Goal: Task Accomplishment & Management: Manage account settings

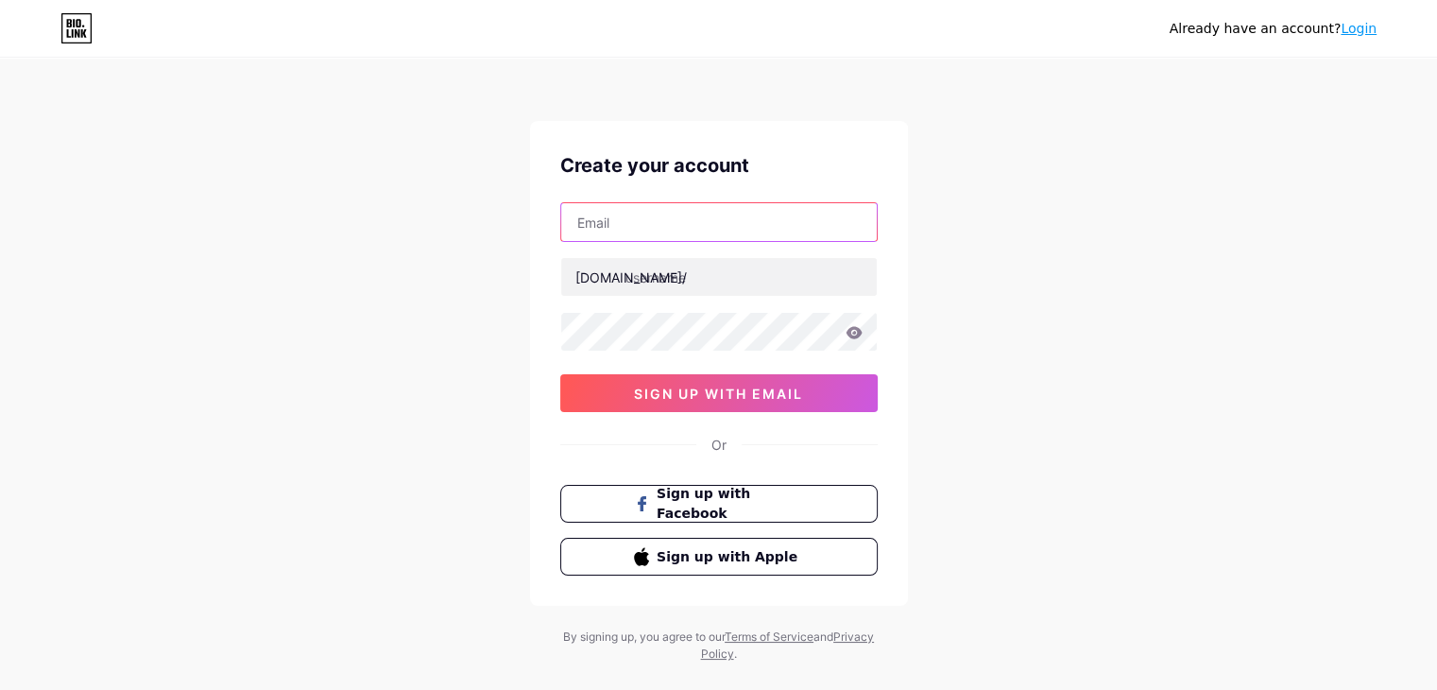
click at [648, 236] on input "text" at bounding box center [719, 222] width 316 height 38
type input "[EMAIL_ADDRESS][DOMAIN_NAME]"
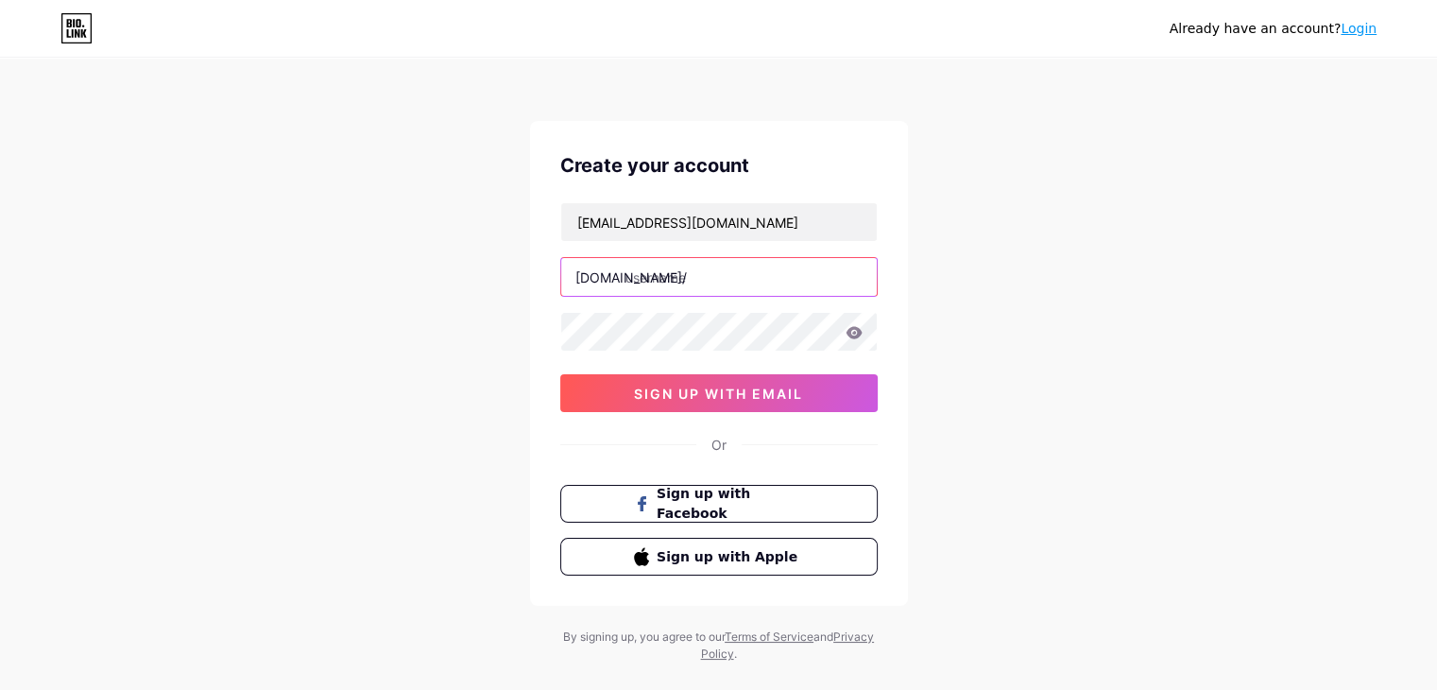
click at [661, 284] on input "text" at bounding box center [719, 277] width 316 height 38
type input "g"
type input "ganaconplanesamigo"
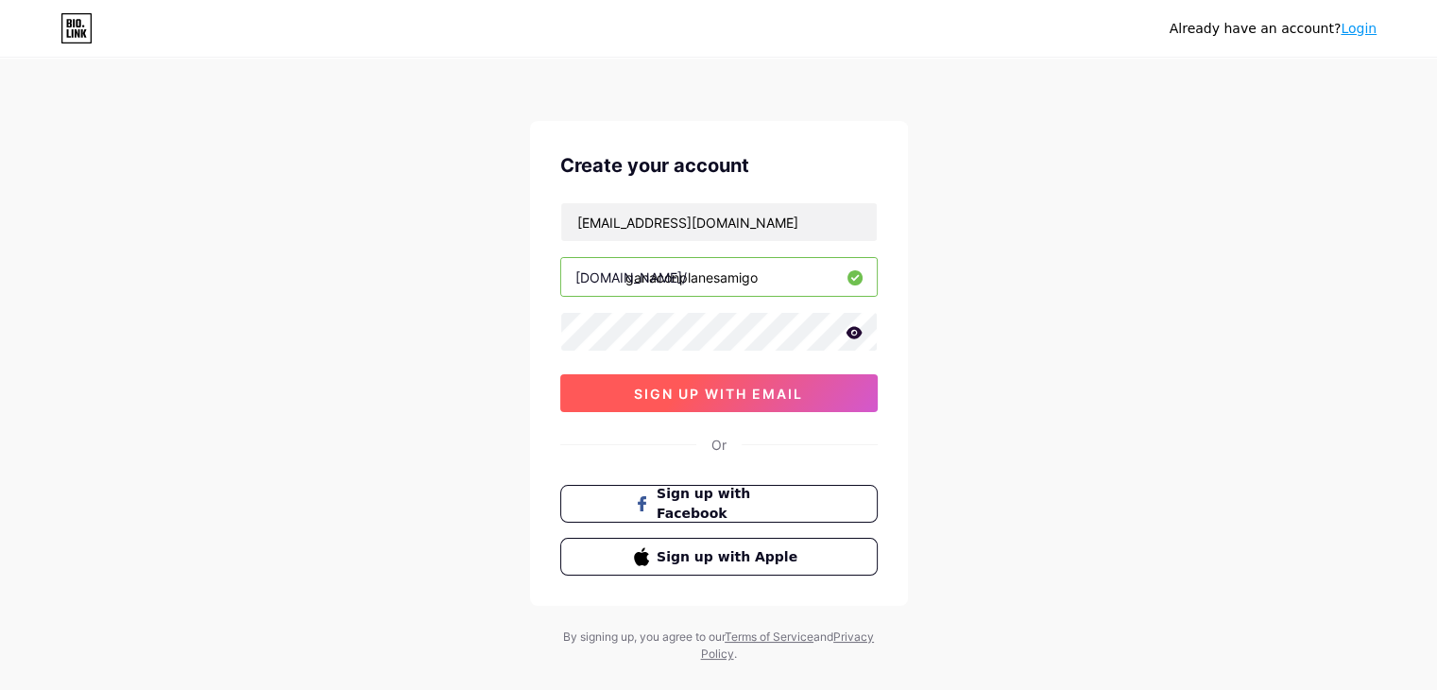
click at [769, 389] on span "sign up with email" at bounding box center [718, 394] width 169 height 16
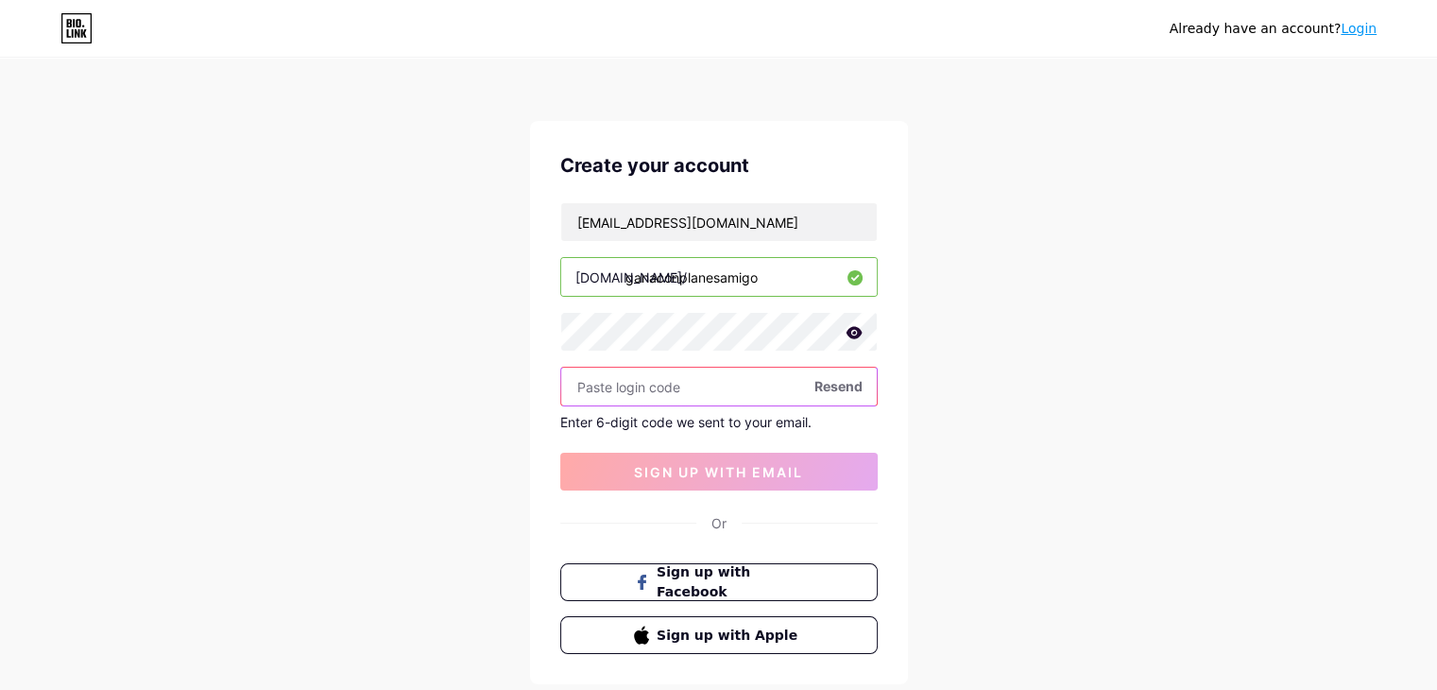
paste input "388713"
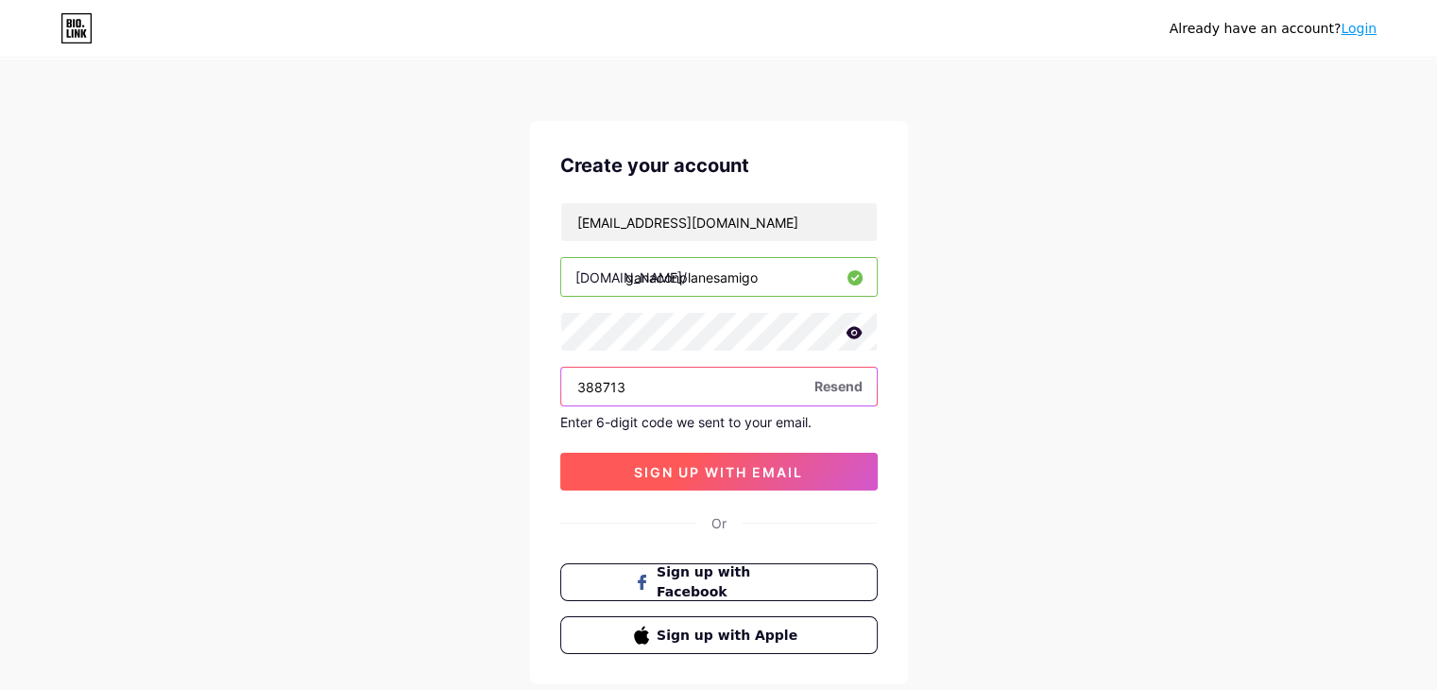
type input "388713"
click at [689, 475] on span "sign up with email" at bounding box center [718, 472] width 169 height 16
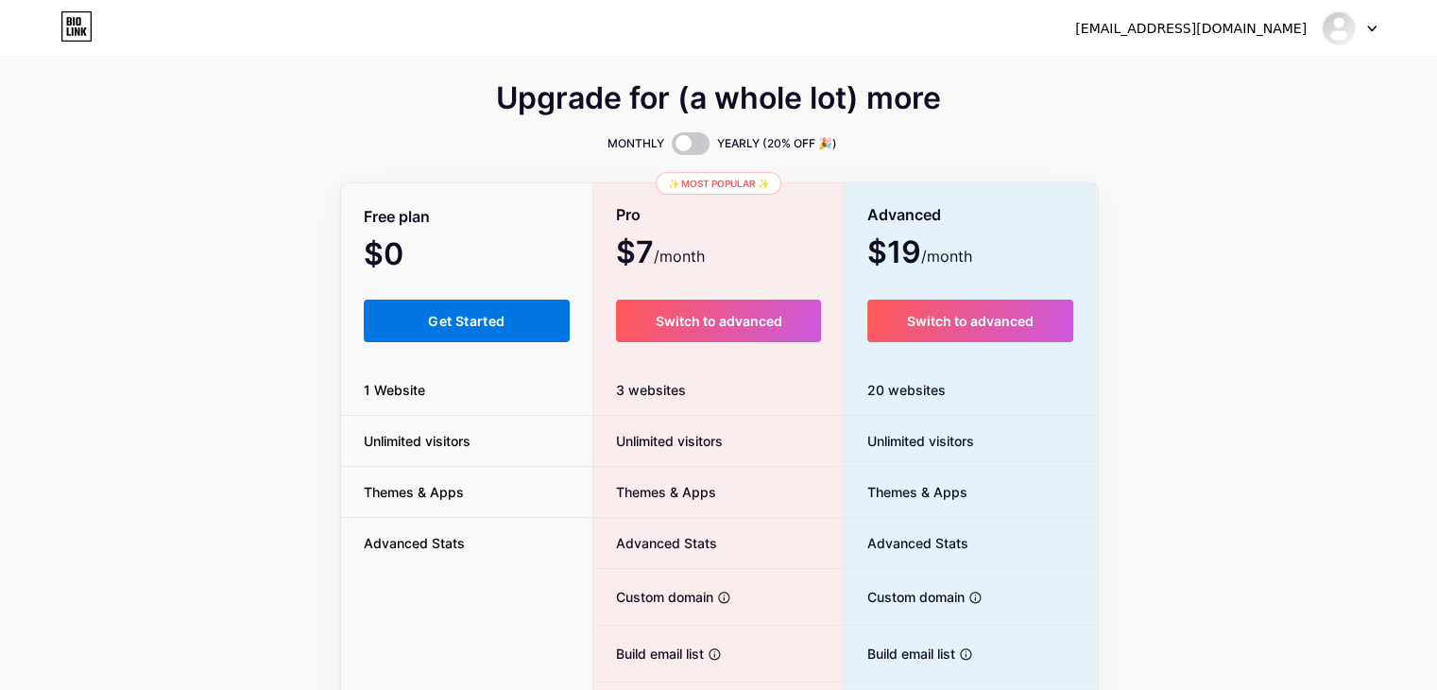
scroll to position [94, 0]
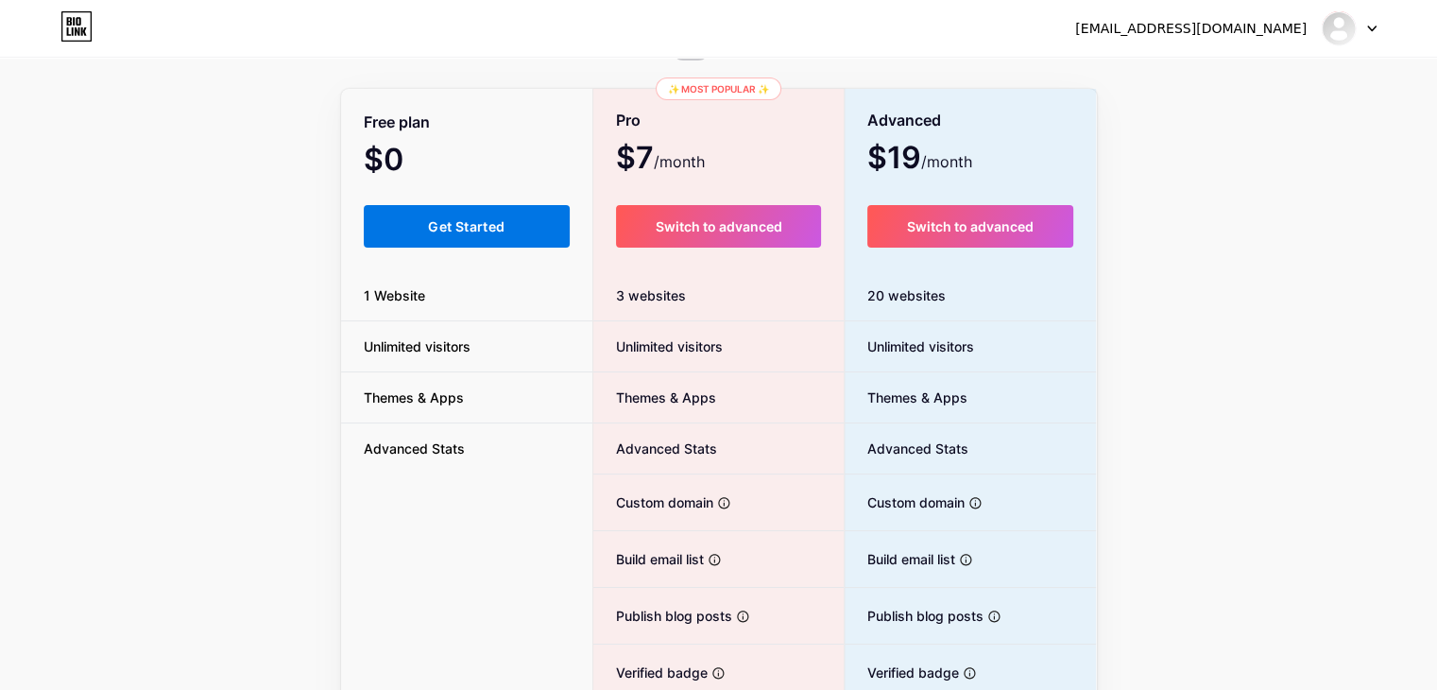
click at [493, 237] on button "Get Started" at bounding box center [467, 226] width 207 height 43
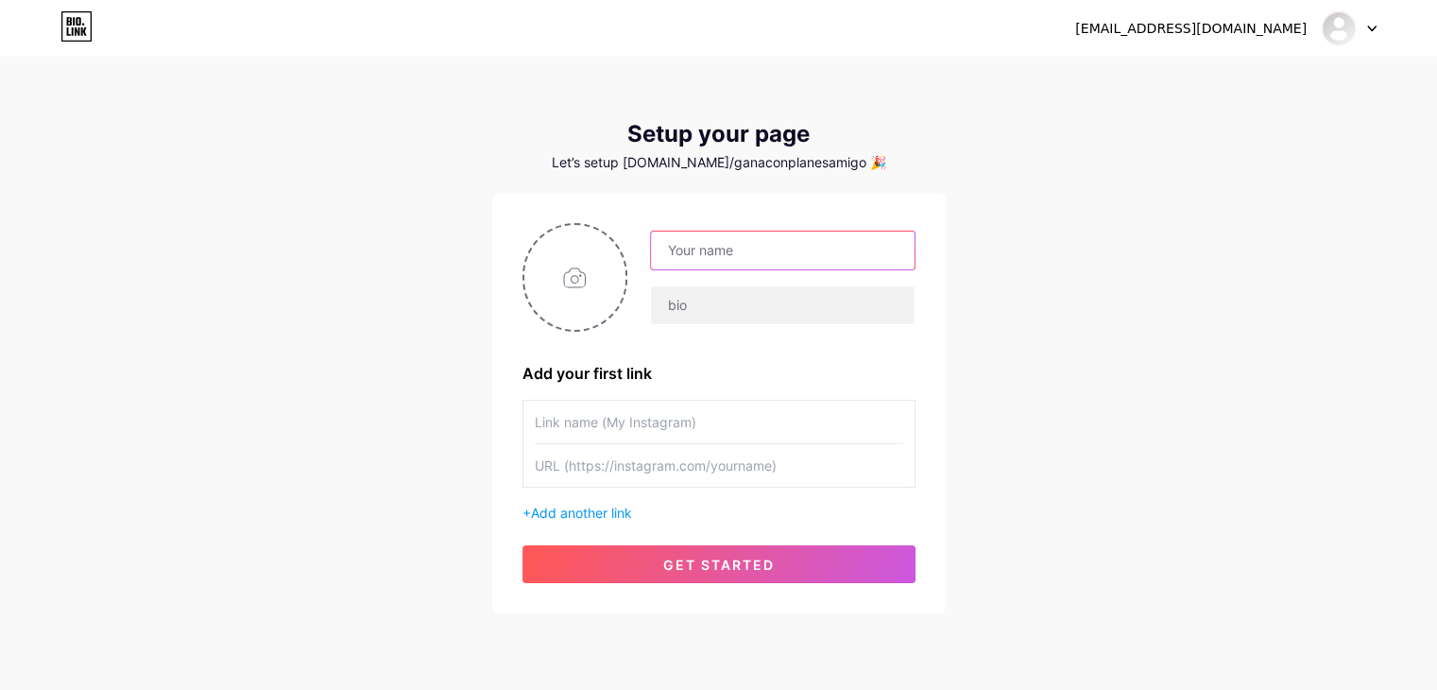
click at [717, 250] on input "text" at bounding box center [782, 251] width 263 height 38
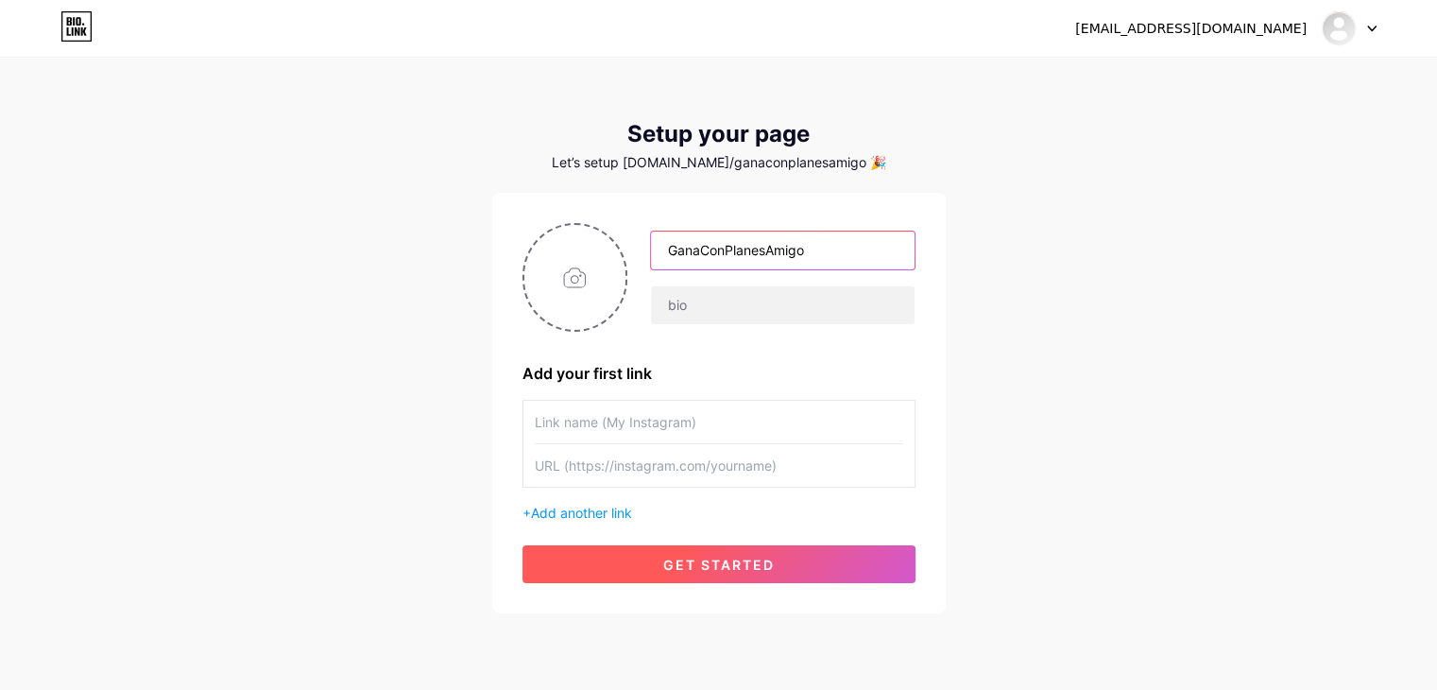
type input "GanaConPlanesAmigo"
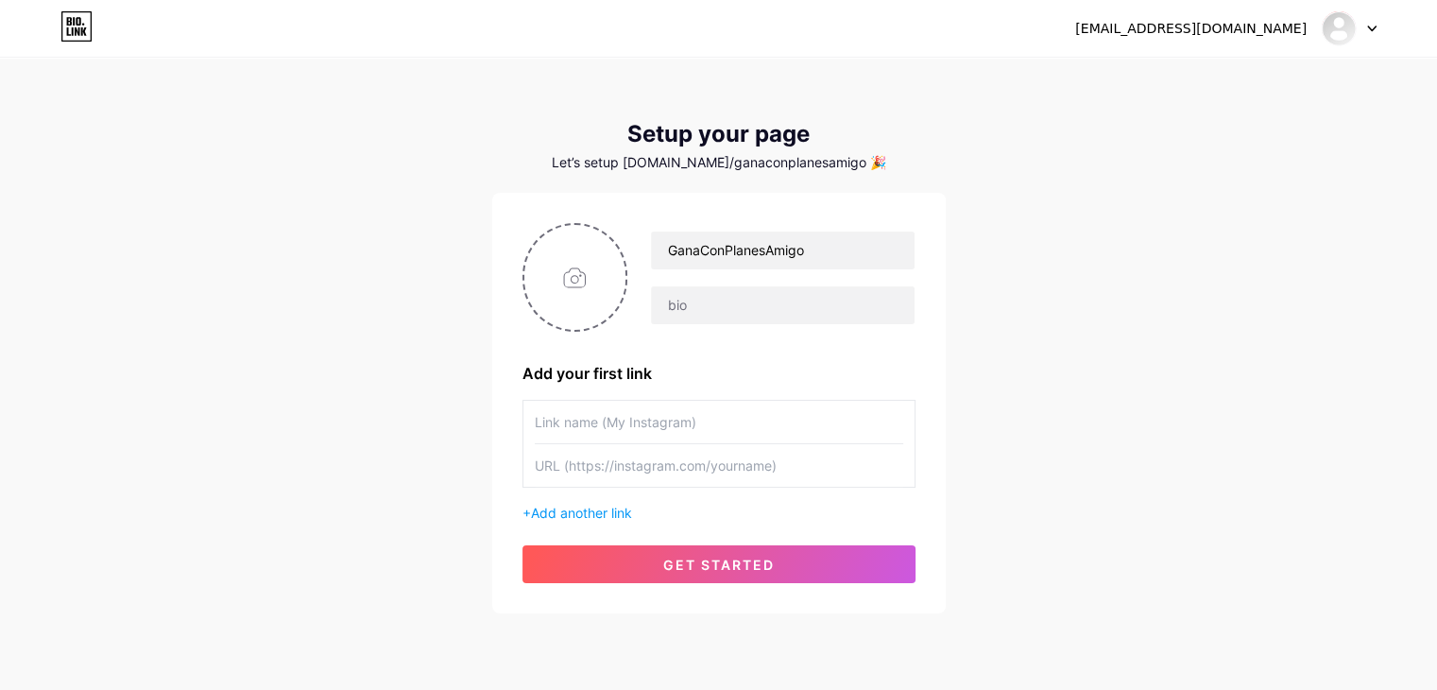
drag, startPoint x: 716, startPoint y: 579, endPoint x: 716, endPoint y: 568, distance: 11.3
click at [716, 569] on button "get started" at bounding box center [719, 564] width 393 height 38
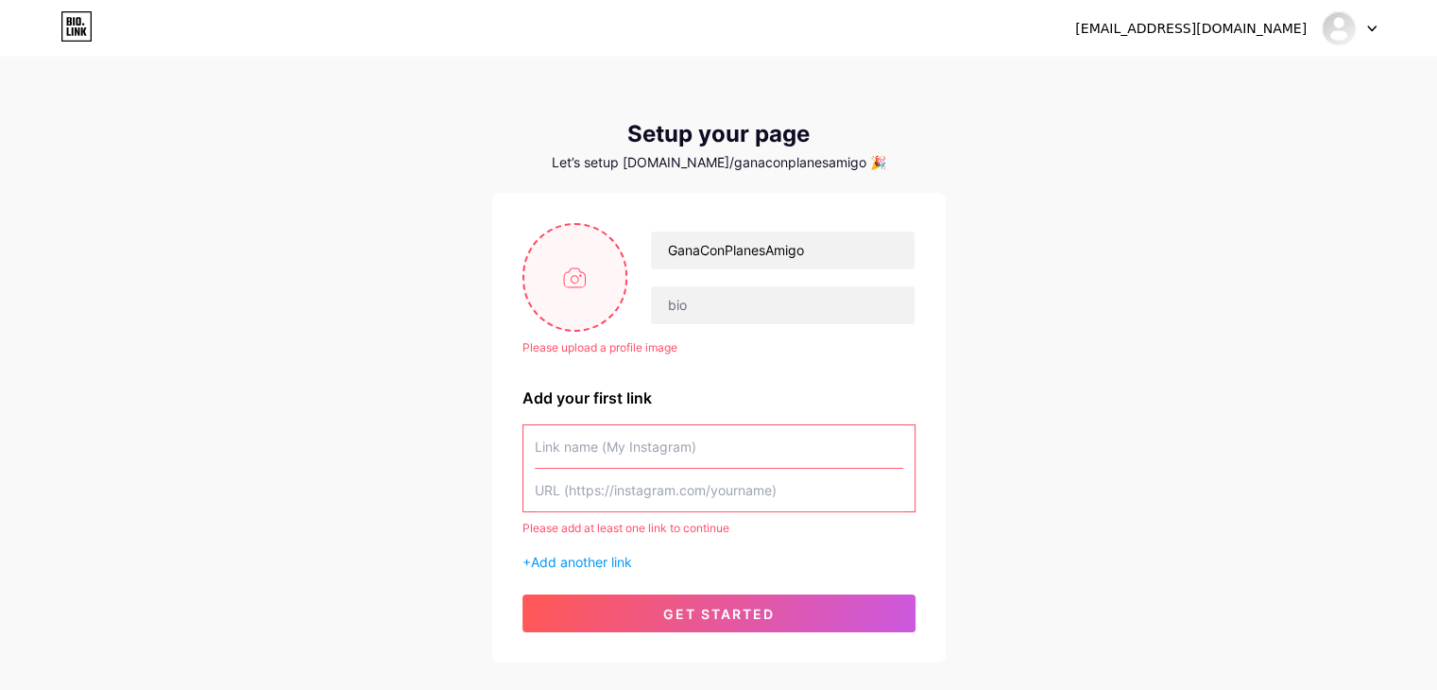
click at [579, 318] on input "file" at bounding box center [575, 277] width 102 height 105
type input "C:\fakepath\Llevate-Fondo [PERSON_NAME]-mas cerca.PNG"
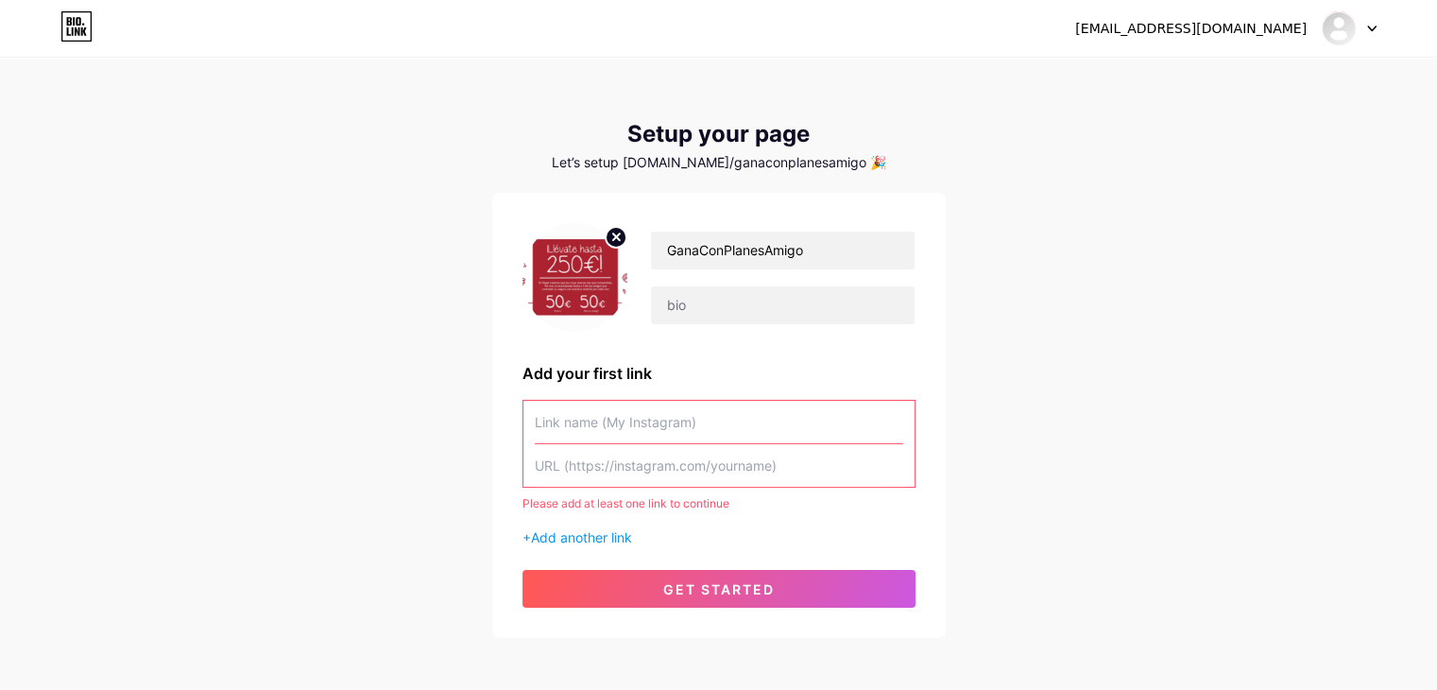
click at [612, 237] on circle at bounding box center [616, 237] width 21 height 21
click at [573, 277] on input "file" at bounding box center [575, 277] width 102 height 105
type input "C:\fakepath\Llevate-Fondo [PERSON_NAME].png"
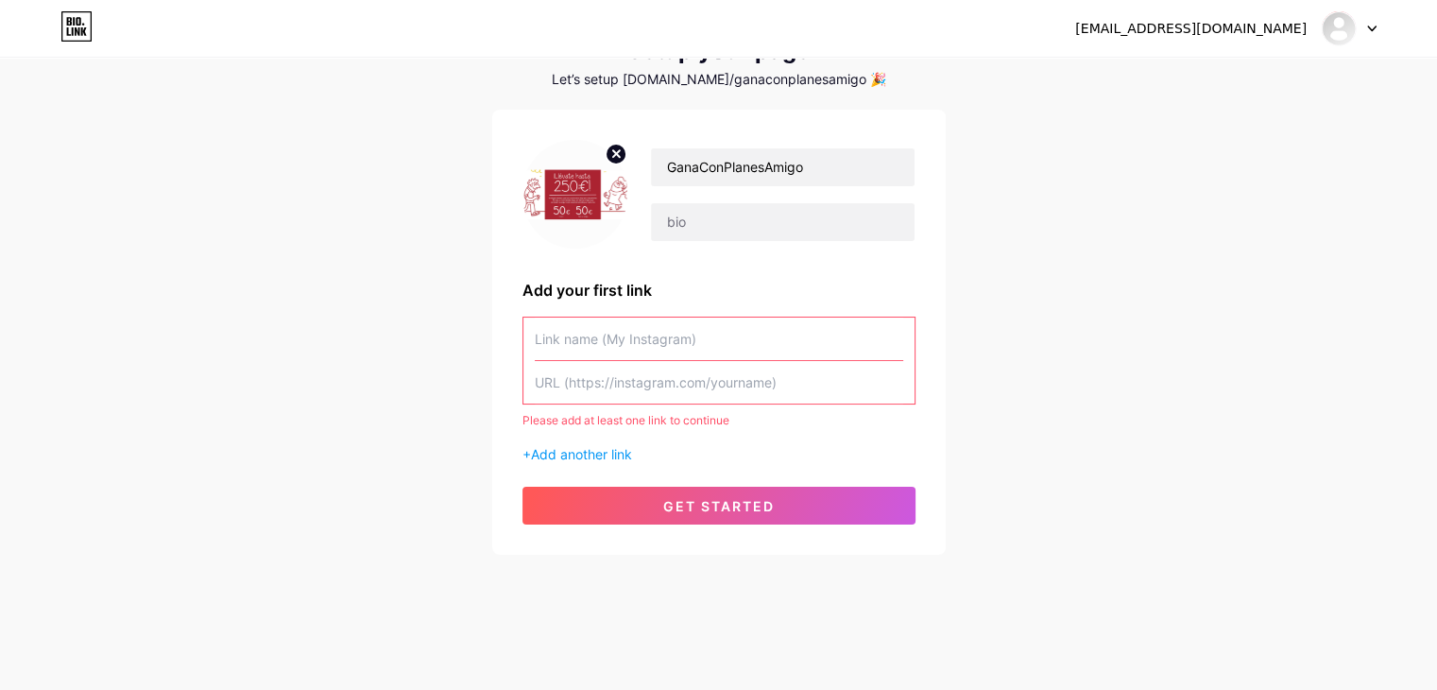
click at [620, 345] on input "text" at bounding box center [719, 339] width 369 height 43
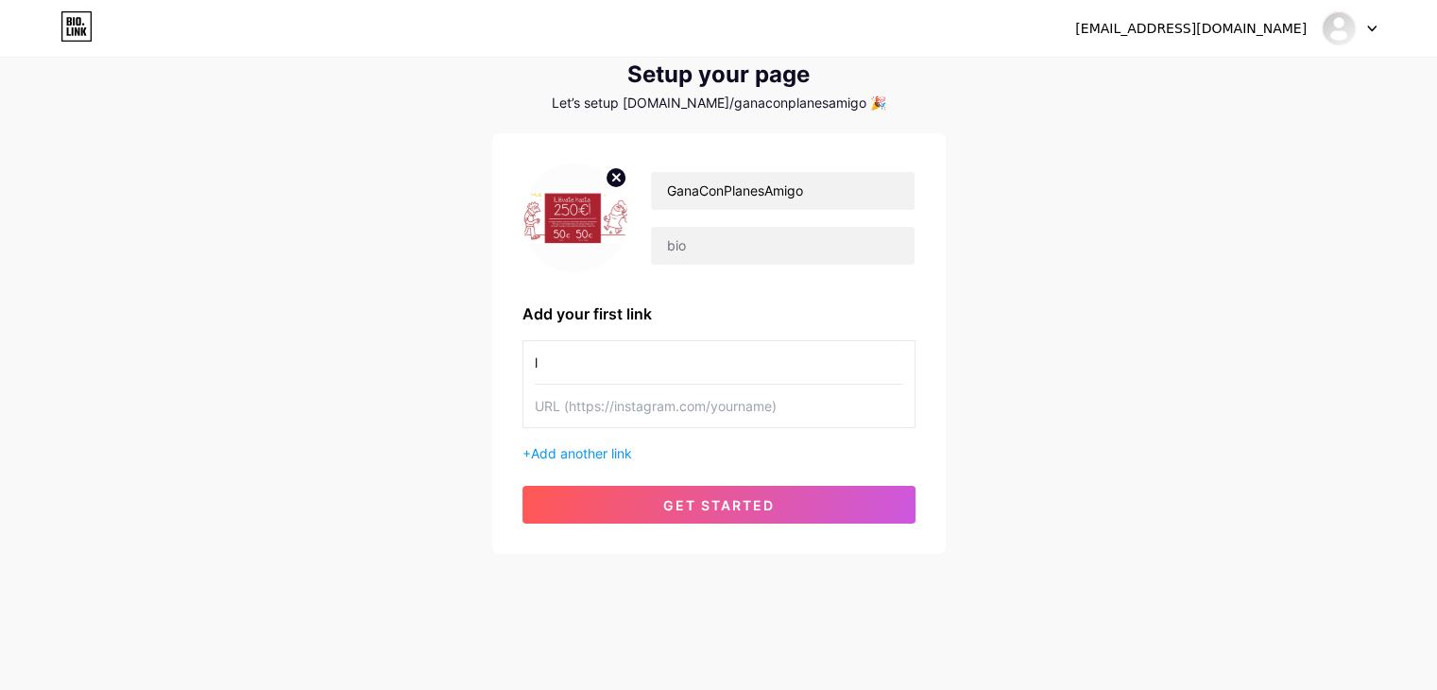
scroll to position [60, 0]
type input "lunatica_w"
drag, startPoint x: 601, startPoint y: 364, endPoint x: 531, endPoint y: 364, distance: 69.9
click at [531, 364] on div "lunatica_w" at bounding box center [719, 384] width 393 height 88
type input "lunatica_w"
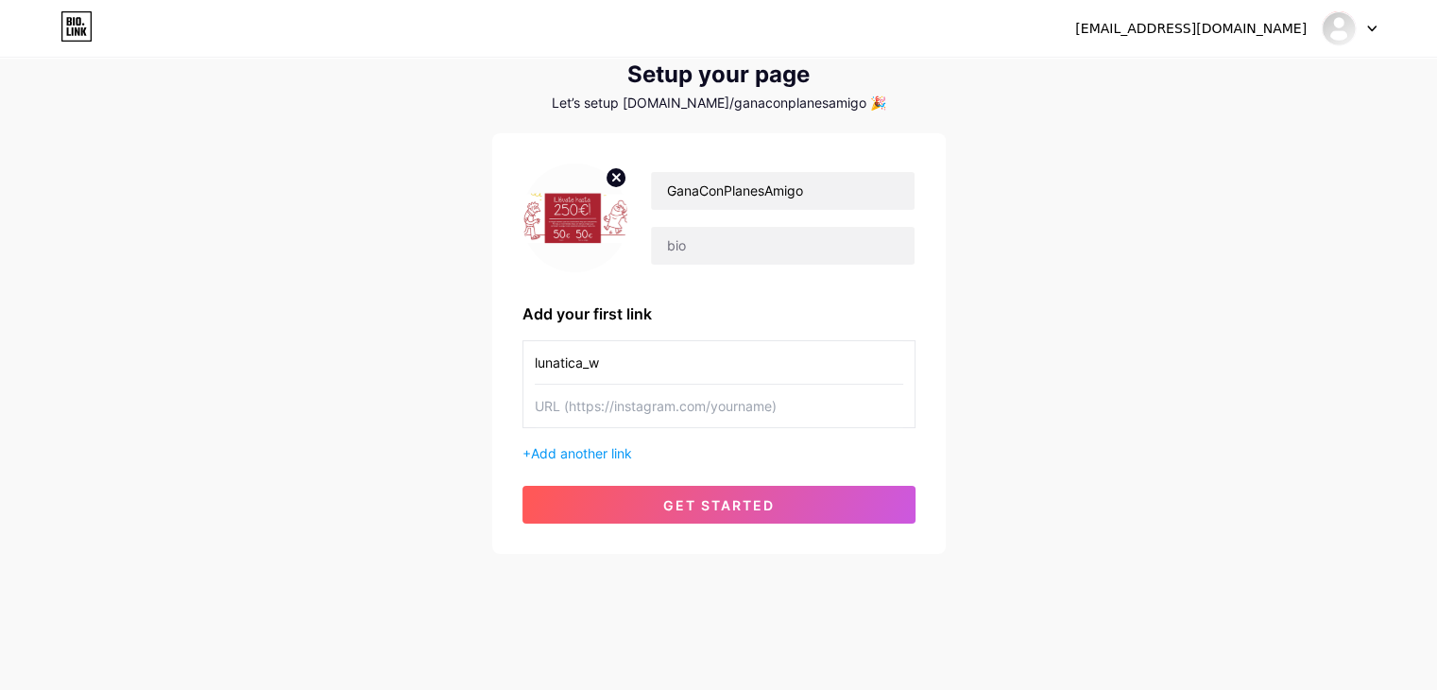
click at [560, 415] on input "text" at bounding box center [719, 406] width 369 height 43
paste input "[URL][DOMAIN_NAME]"
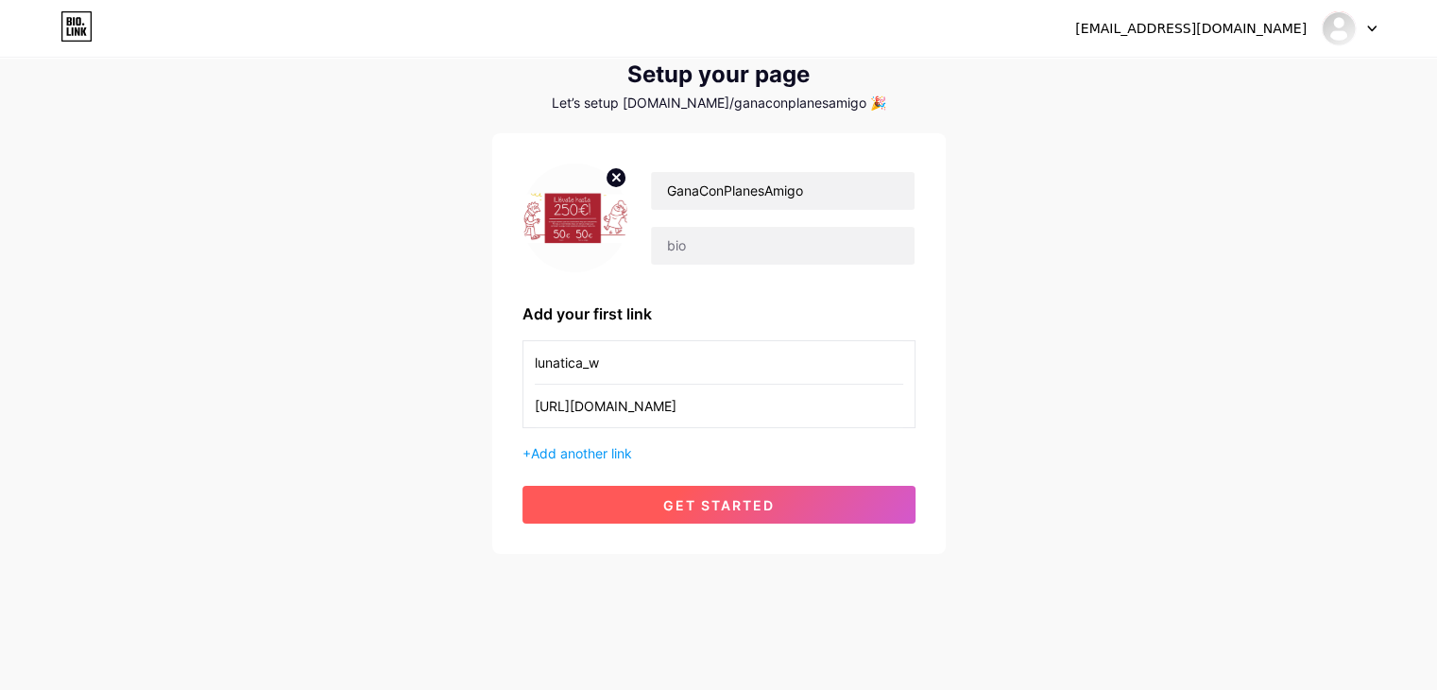
type input "[URL][DOMAIN_NAME]"
click at [670, 497] on span "get started" at bounding box center [719, 505] width 112 height 16
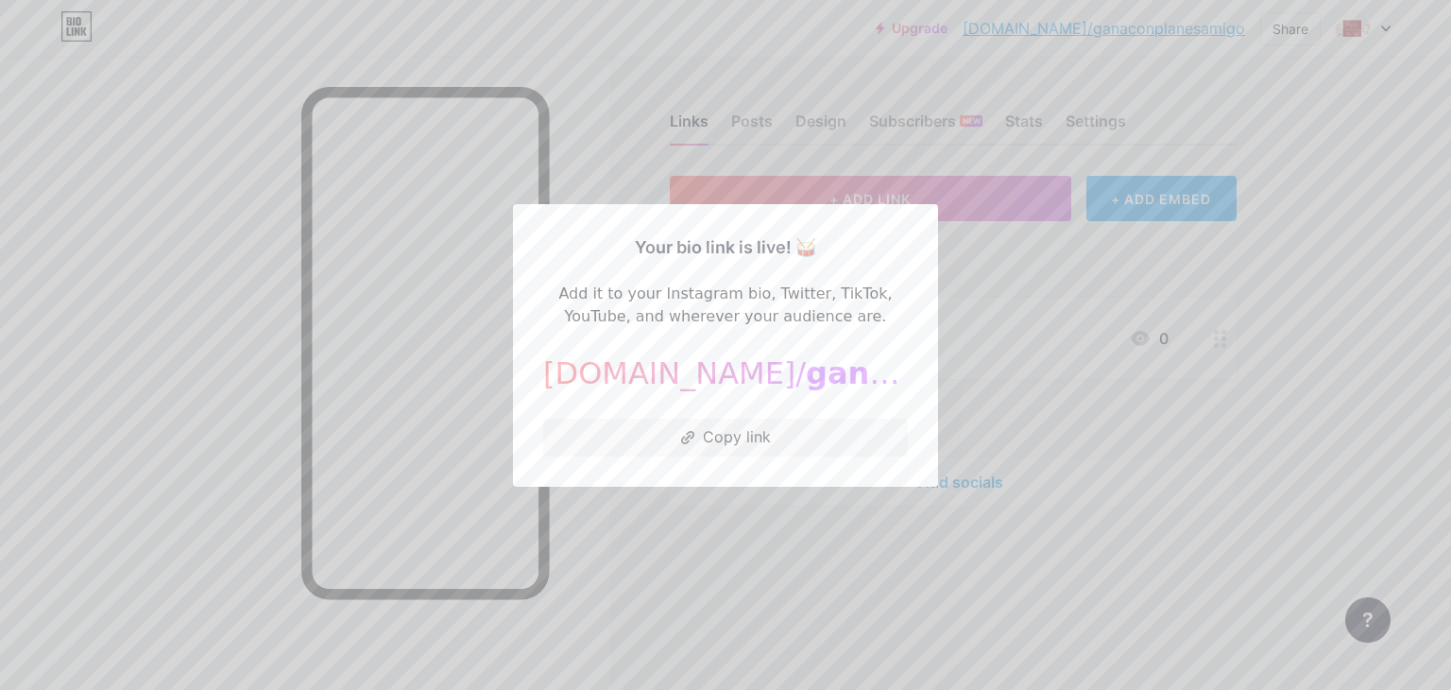
click at [775, 517] on div at bounding box center [725, 345] width 1451 height 690
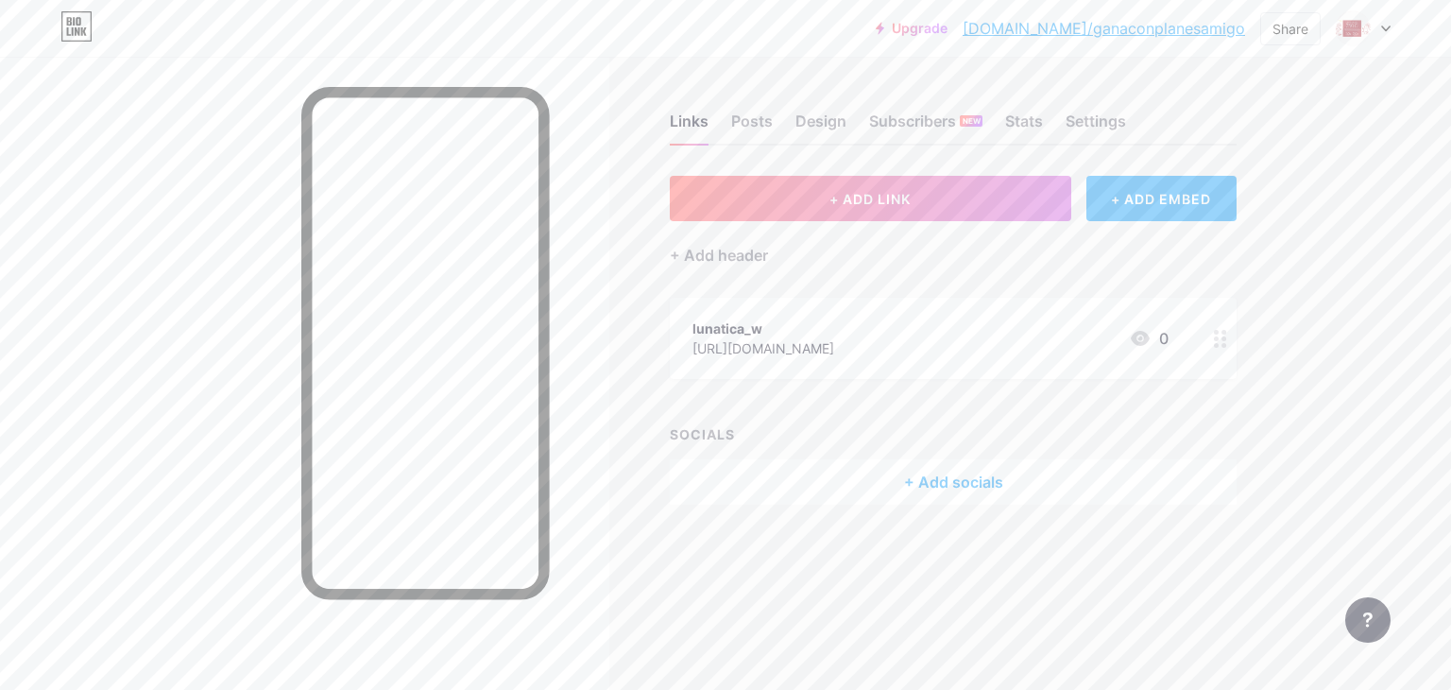
click at [1186, 21] on link "[DOMAIN_NAME]/ganaconplanesamigo" at bounding box center [1104, 28] width 283 height 23
click at [810, 126] on div "Design" at bounding box center [821, 127] width 51 height 34
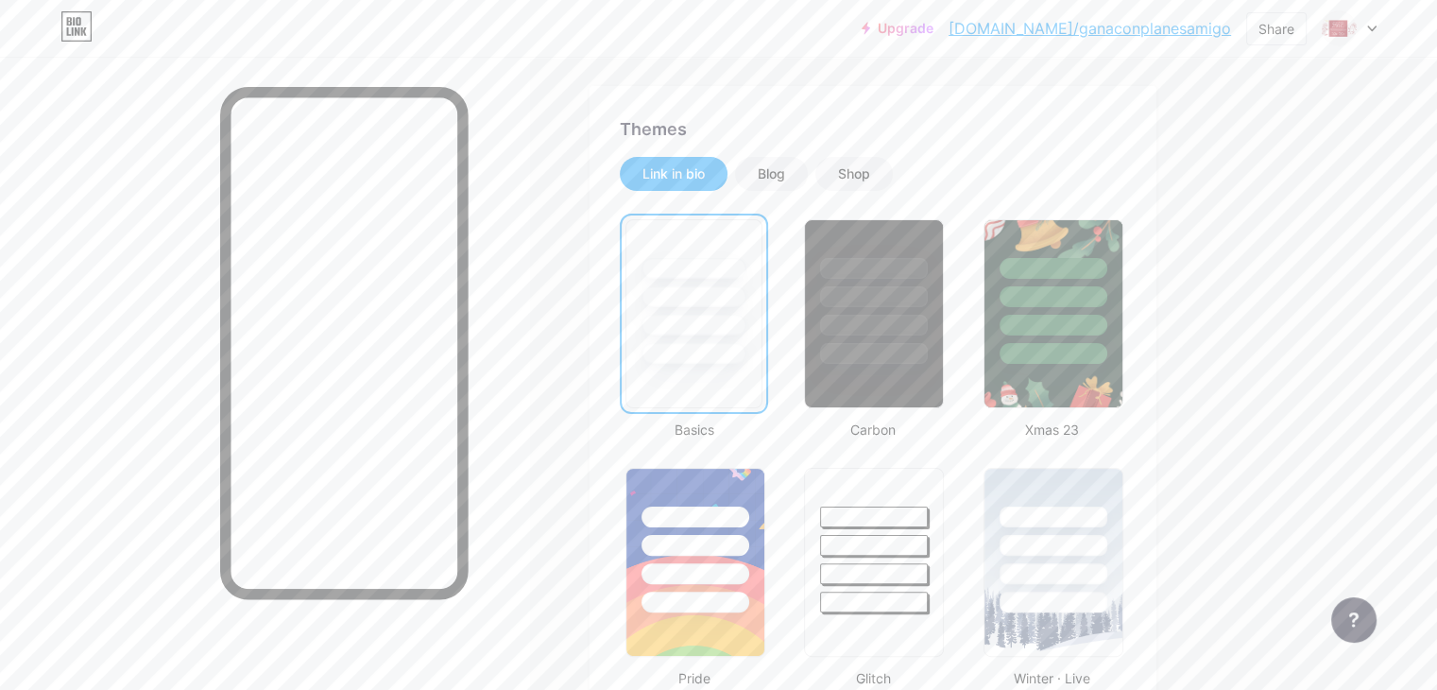
scroll to position [378, 0]
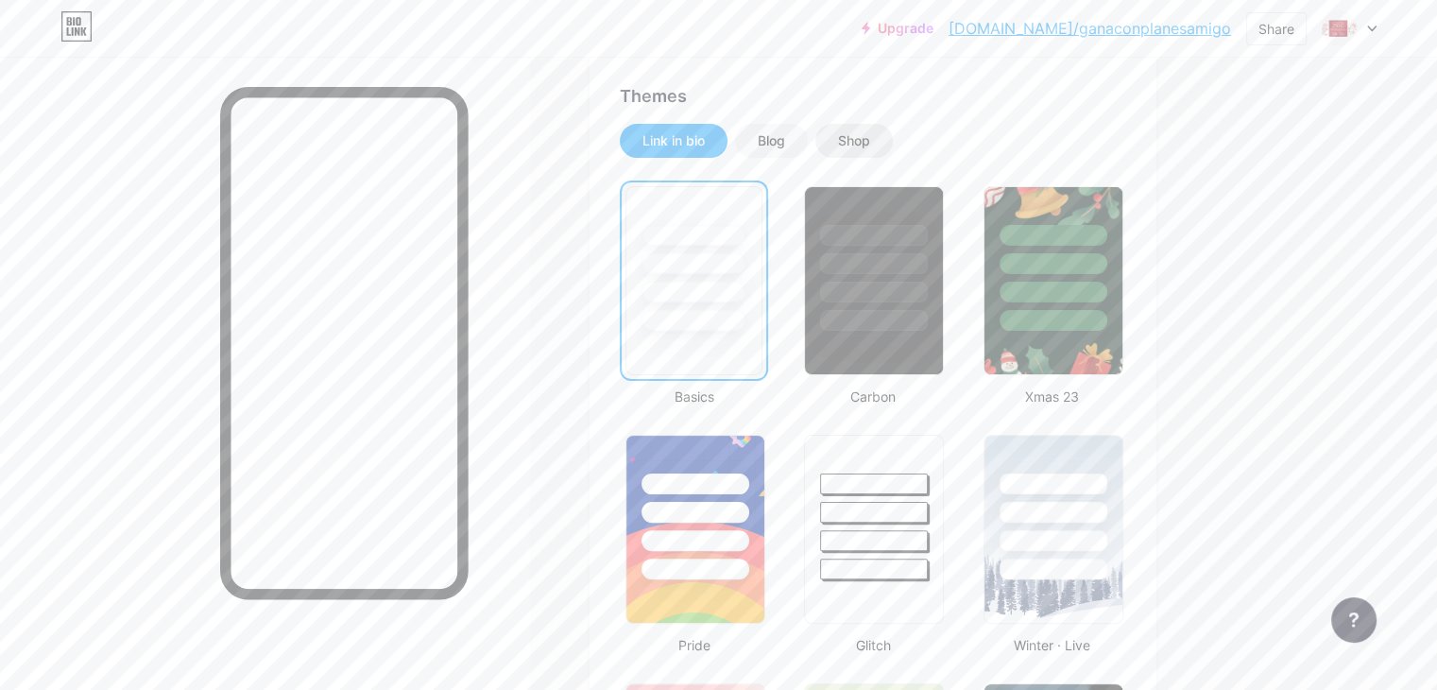
click at [893, 150] on div "Shop" at bounding box center [853, 141] width 77 height 34
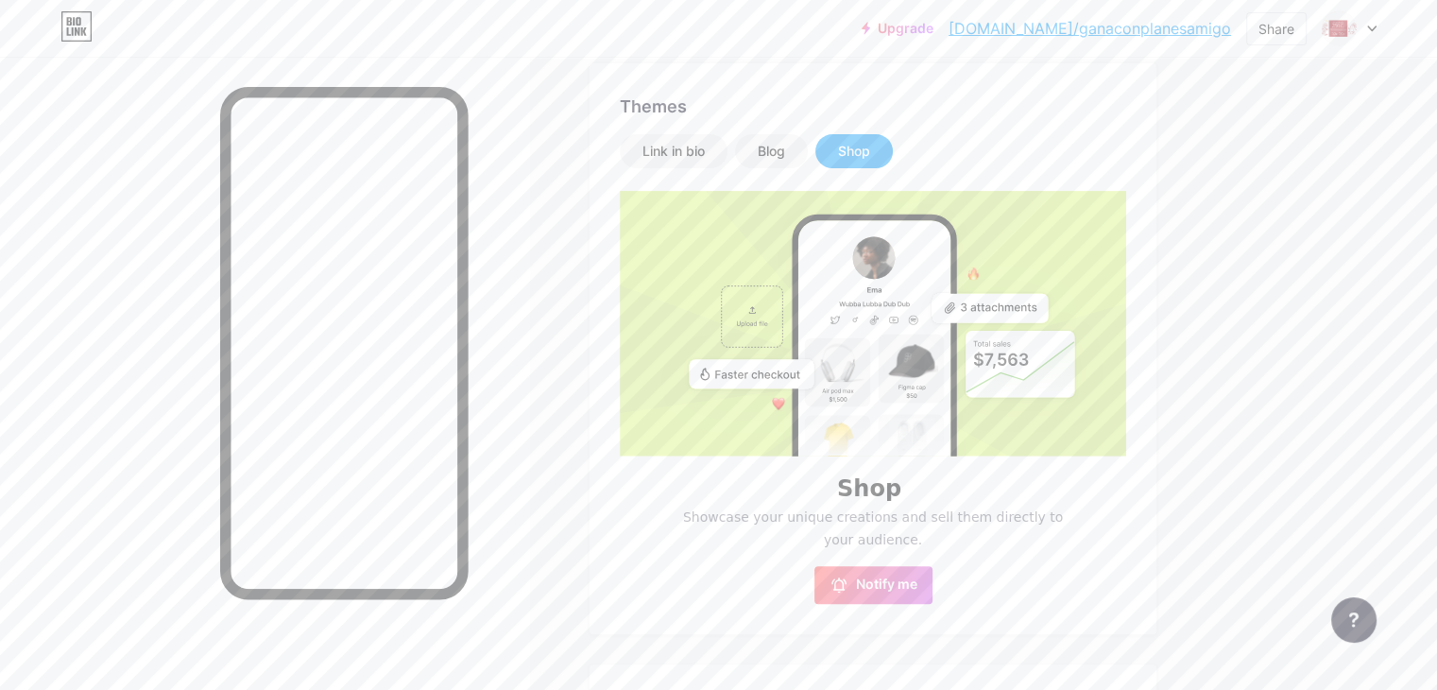
scroll to position [211, 0]
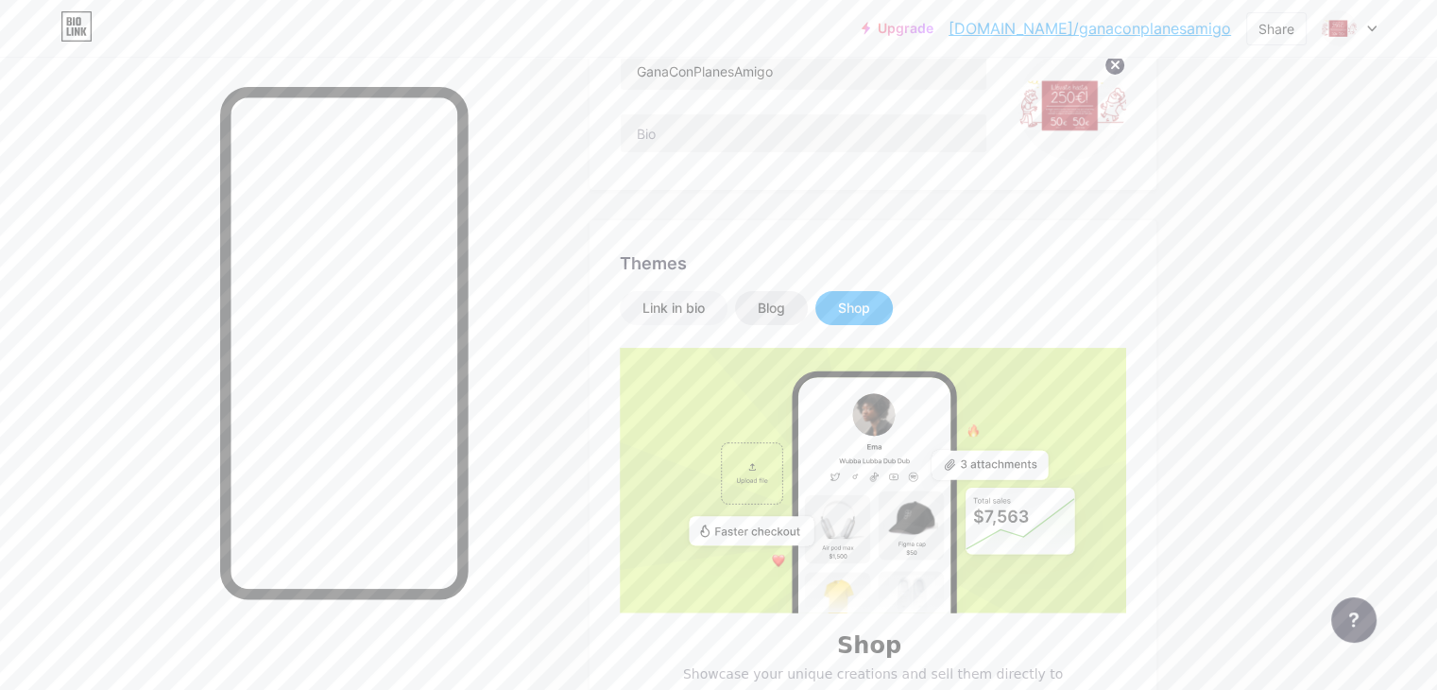
click at [785, 309] on div "Blog" at bounding box center [771, 308] width 27 height 19
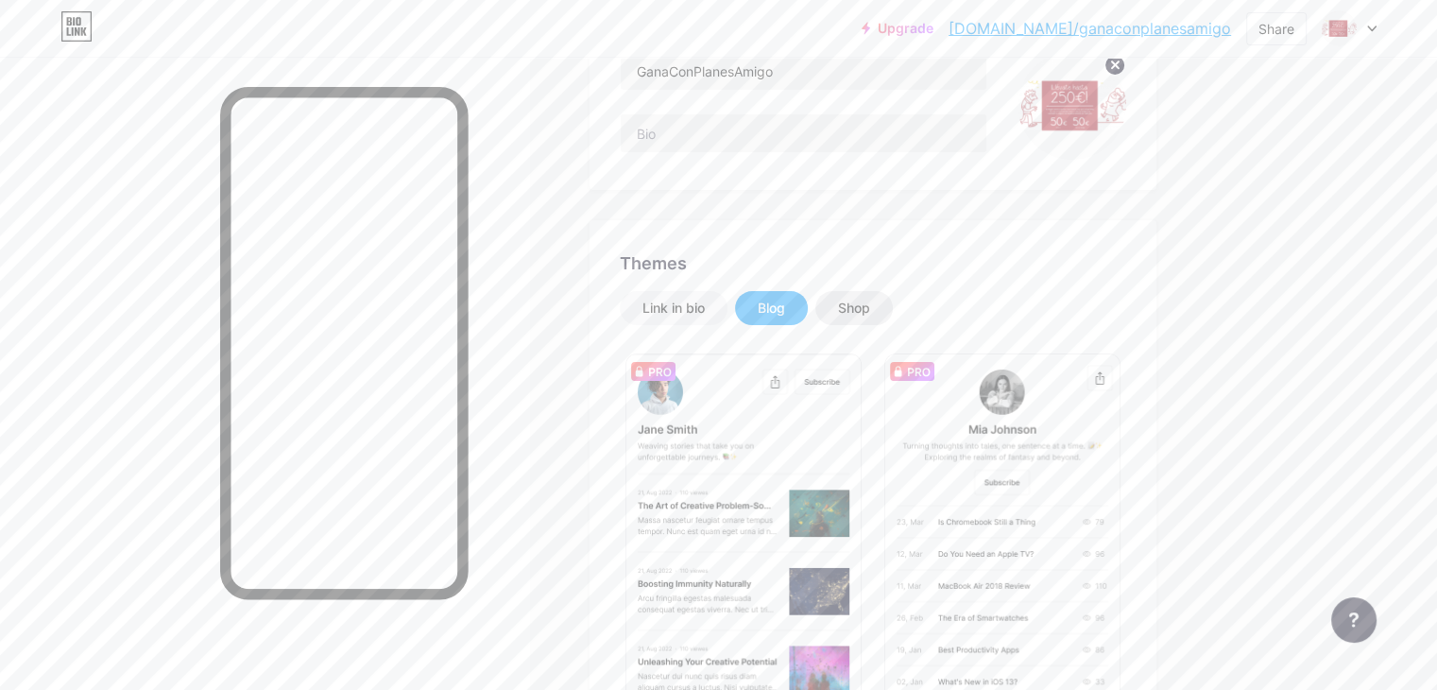
scroll to position [305, 0]
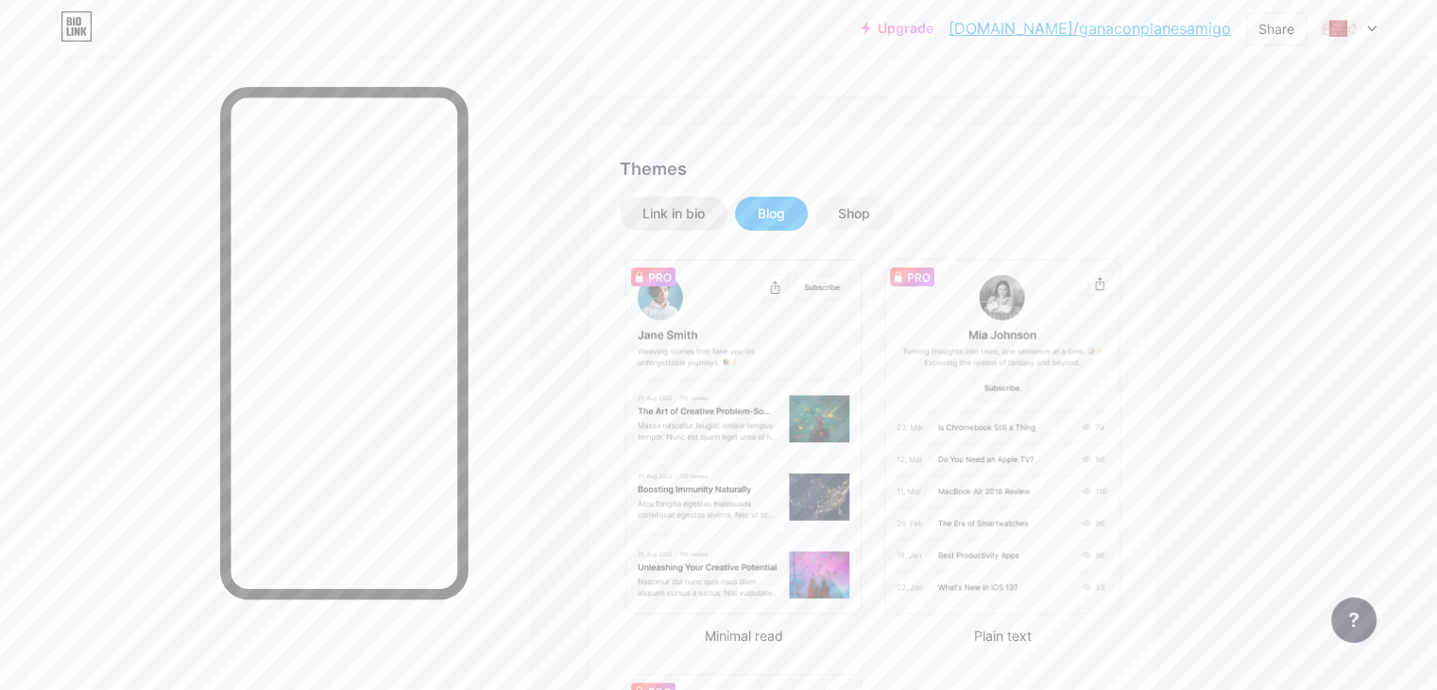
click at [705, 213] on div "Link in bio" at bounding box center [674, 213] width 62 height 19
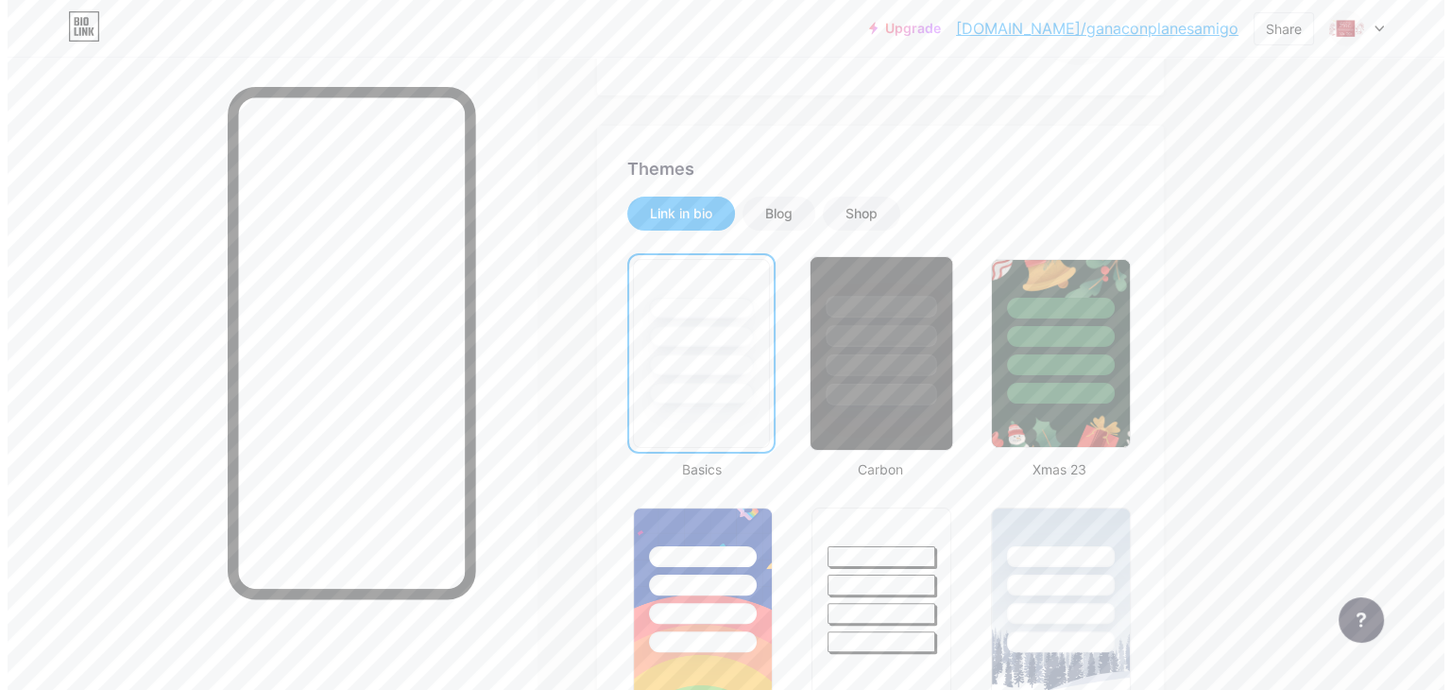
scroll to position [0, 0]
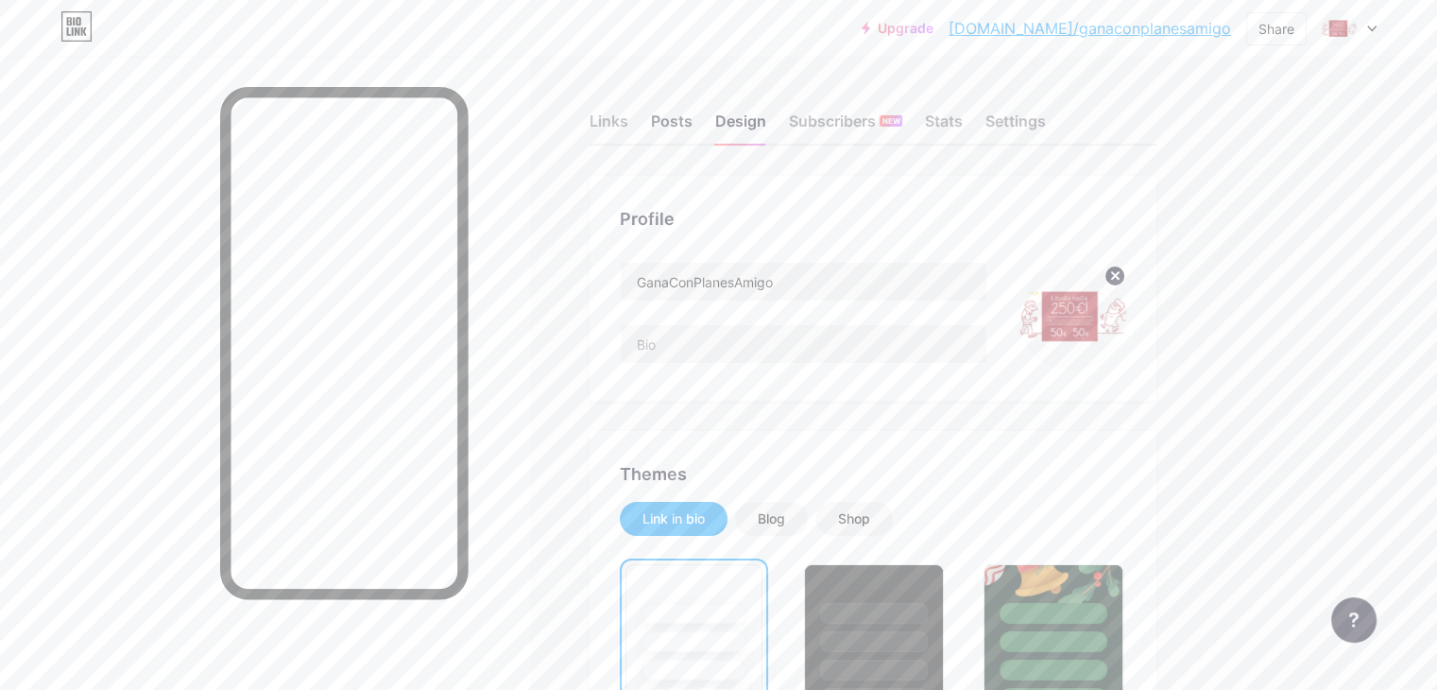
click at [693, 122] on div "Posts" at bounding box center [672, 127] width 42 height 34
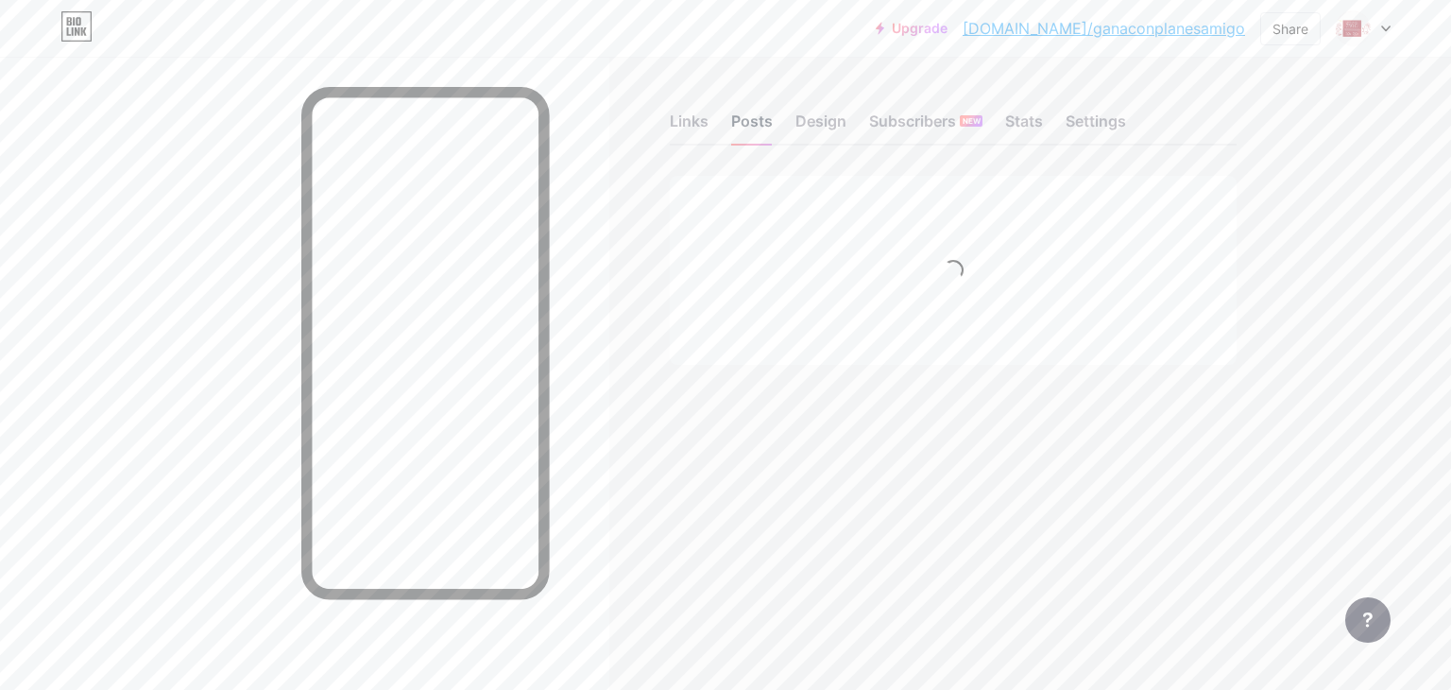
click at [745, 121] on div "Posts" at bounding box center [752, 127] width 42 height 34
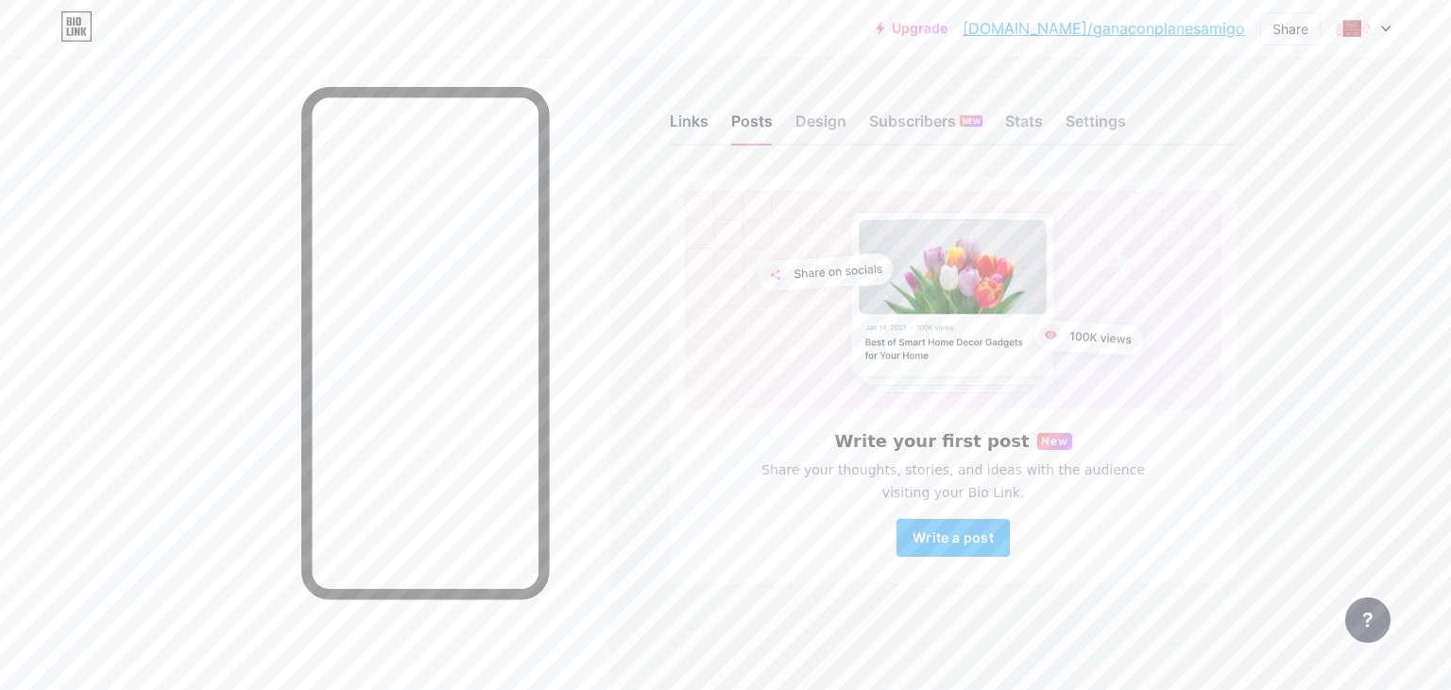
click at [694, 126] on div "Links" at bounding box center [689, 127] width 39 height 34
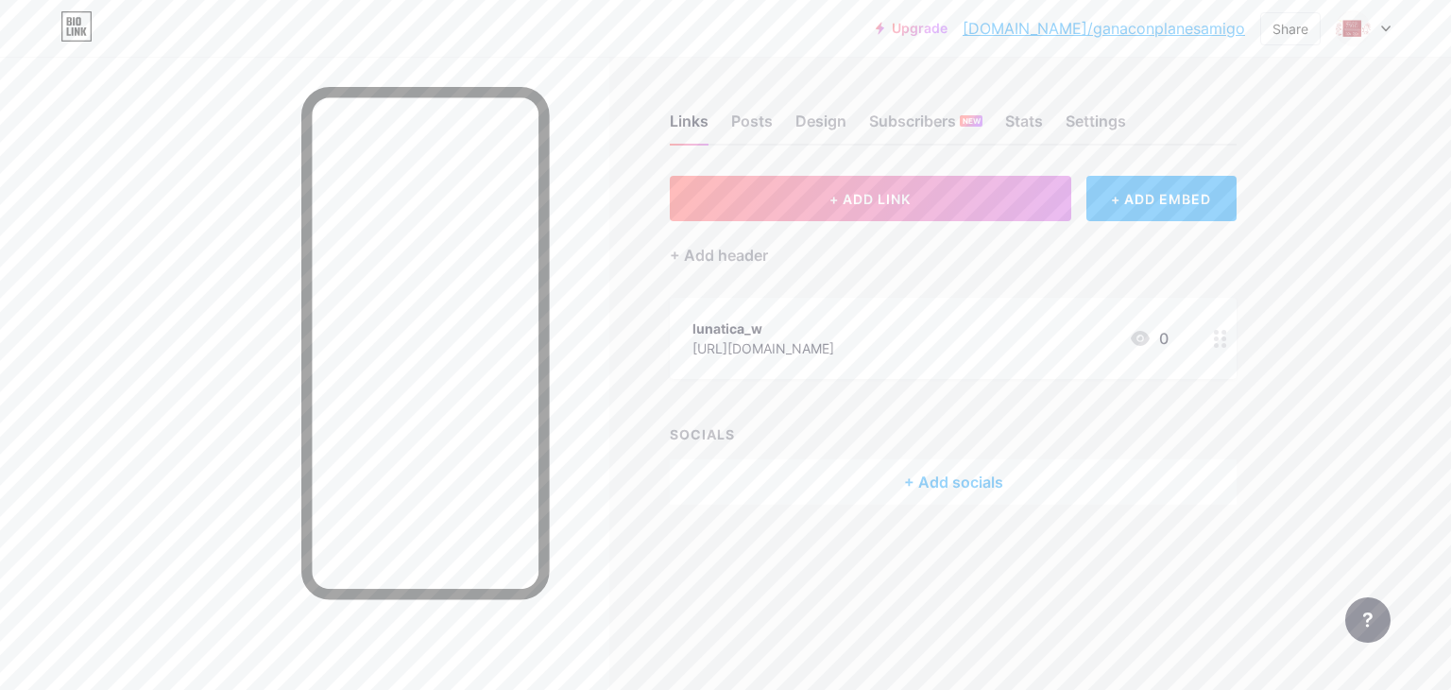
click at [1219, 337] on icon at bounding box center [1220, 339] width 13 height 18
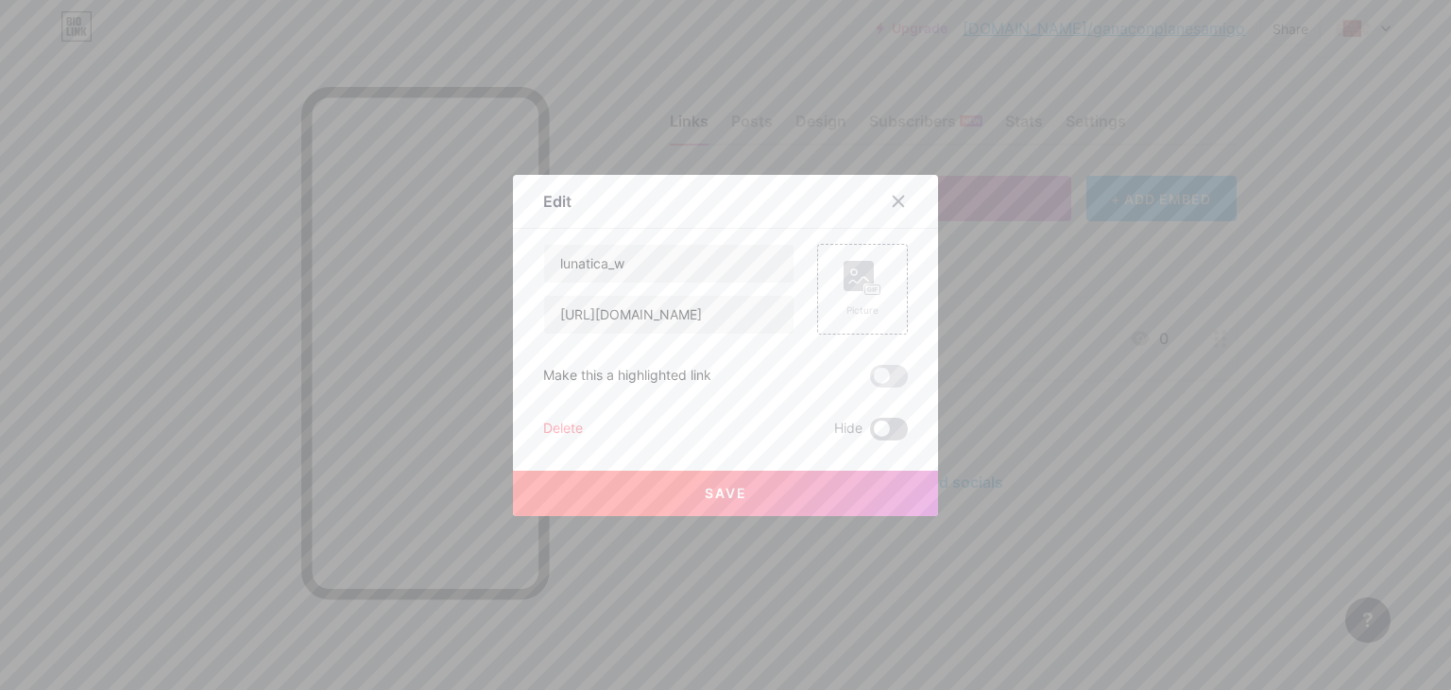
click at [884, 428] on span at bounding box center [889, 429] width 38 height 23
click at [870, 434] on input "checkbox" at bounding box center [870, 434] width 0 height 0
click at [756, 504] on button "Save" at bounding box center [725, 493] width 425 height 45
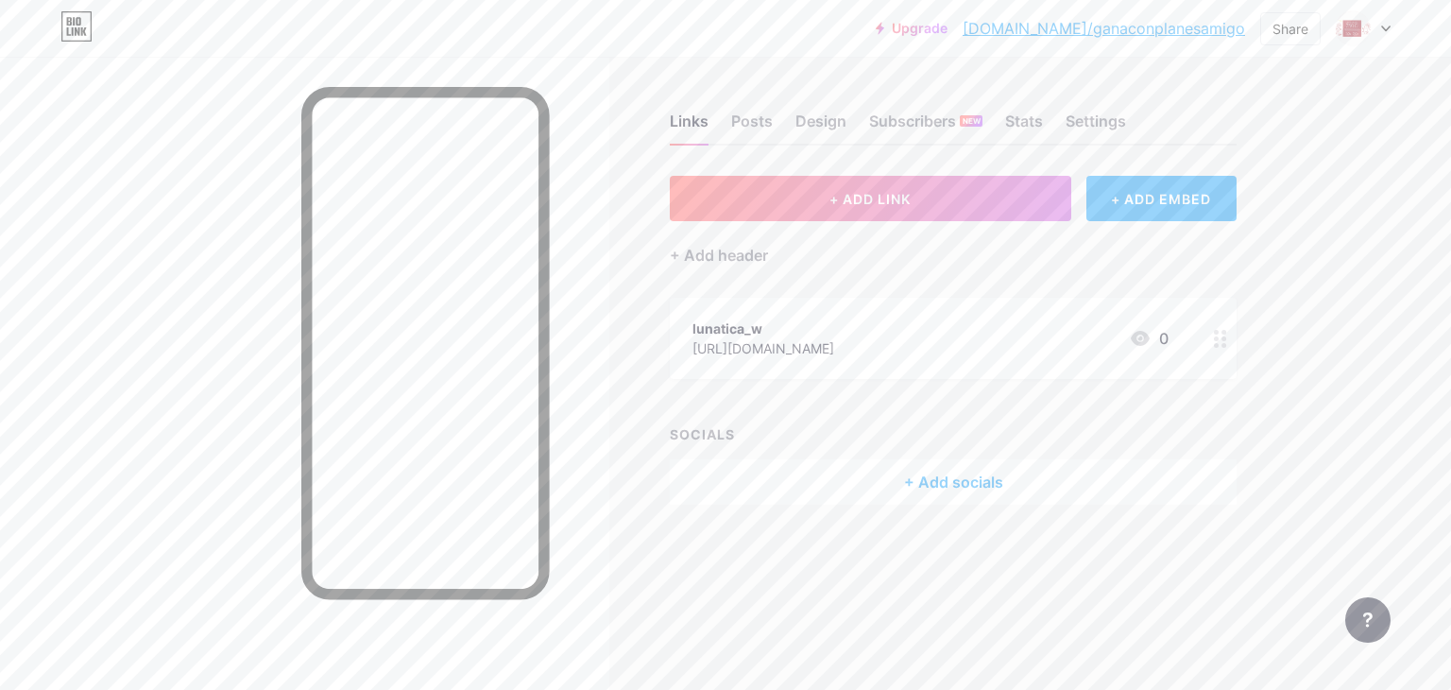
click at [1002, 407] on div "+ ADD LINK + ADD EMBED + Add header lunatica_w [URL][DOMAIN_NAME] 0 SOCIALS + A…" at bounding box center [953, 340] width 567 height 329
click at [1220, 341] on icon at bounding box center [1220, 339] width 13 height 18
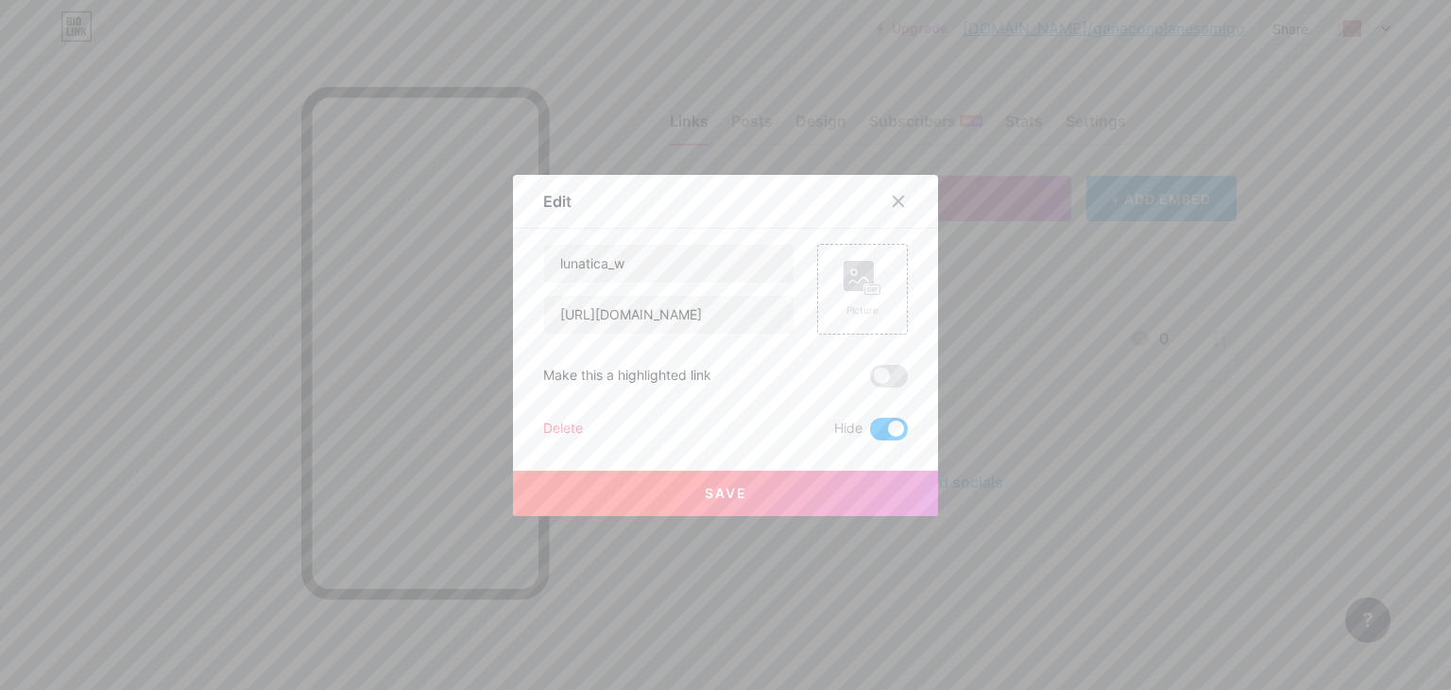
click at [884, 430] on span at bounding box center [889, 429] width 38 height 23
click at [870, 434] on input "checkbox" at bounding box center [870, 434] width 0 height 0
click at [817, 488] on button "Save" at bounding box center [725, 493] width 425 height 45
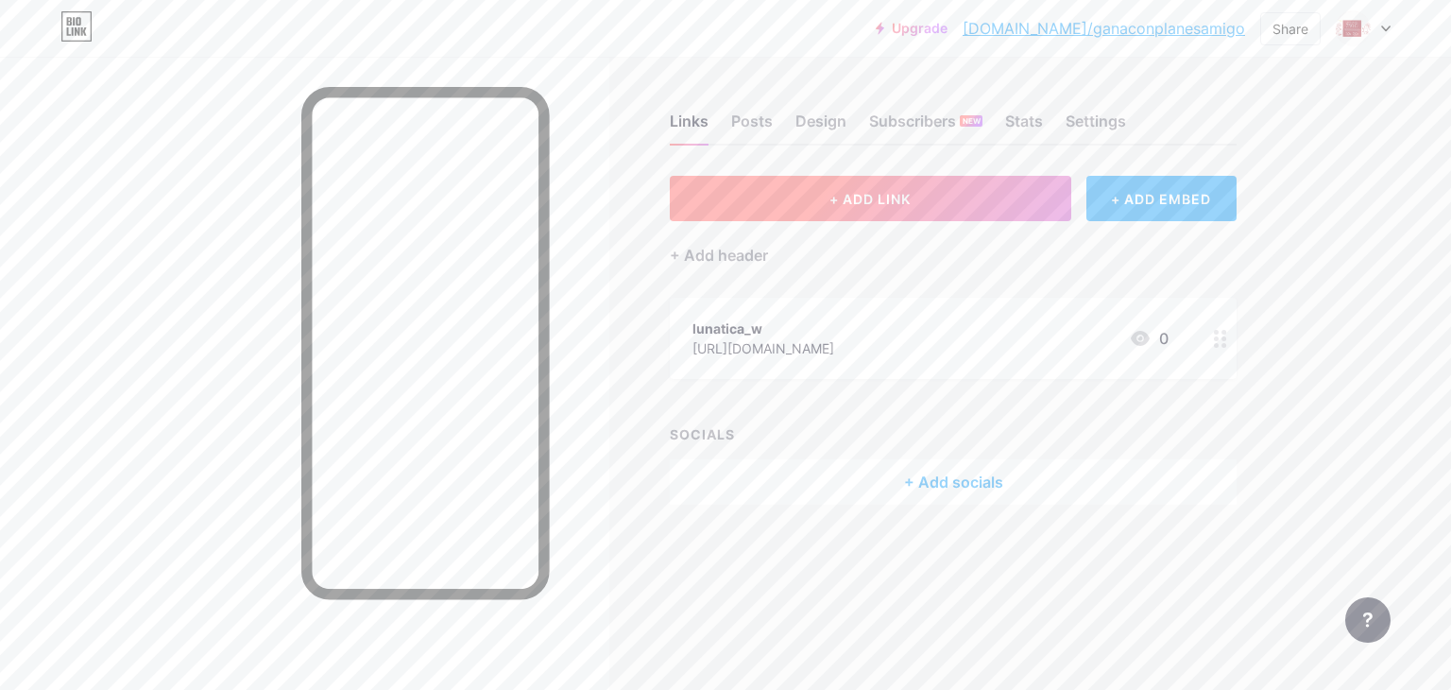
click at [833, 197] on span "+ ADD LINK" at bounding box center [870, 199] width 81 height 16
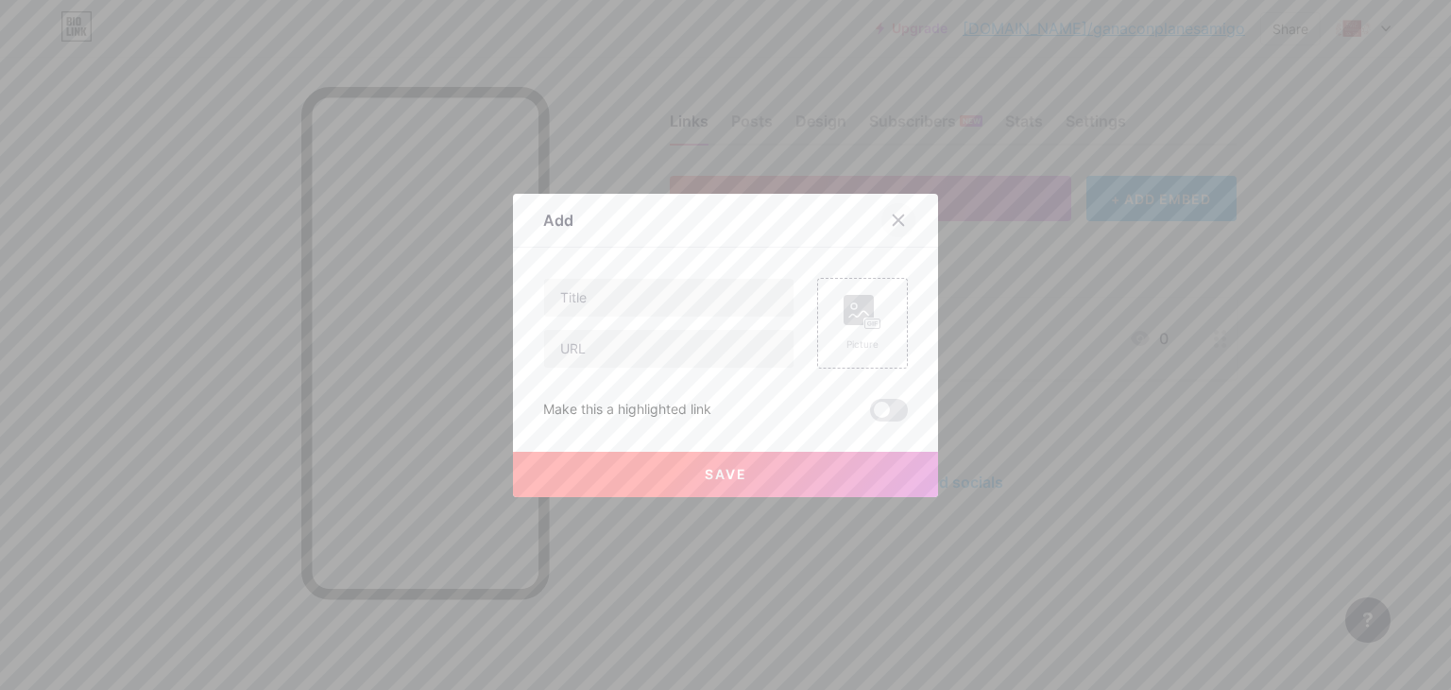
click at [892, 224] on icon at bounding box center [898, 220] width 15 height 15
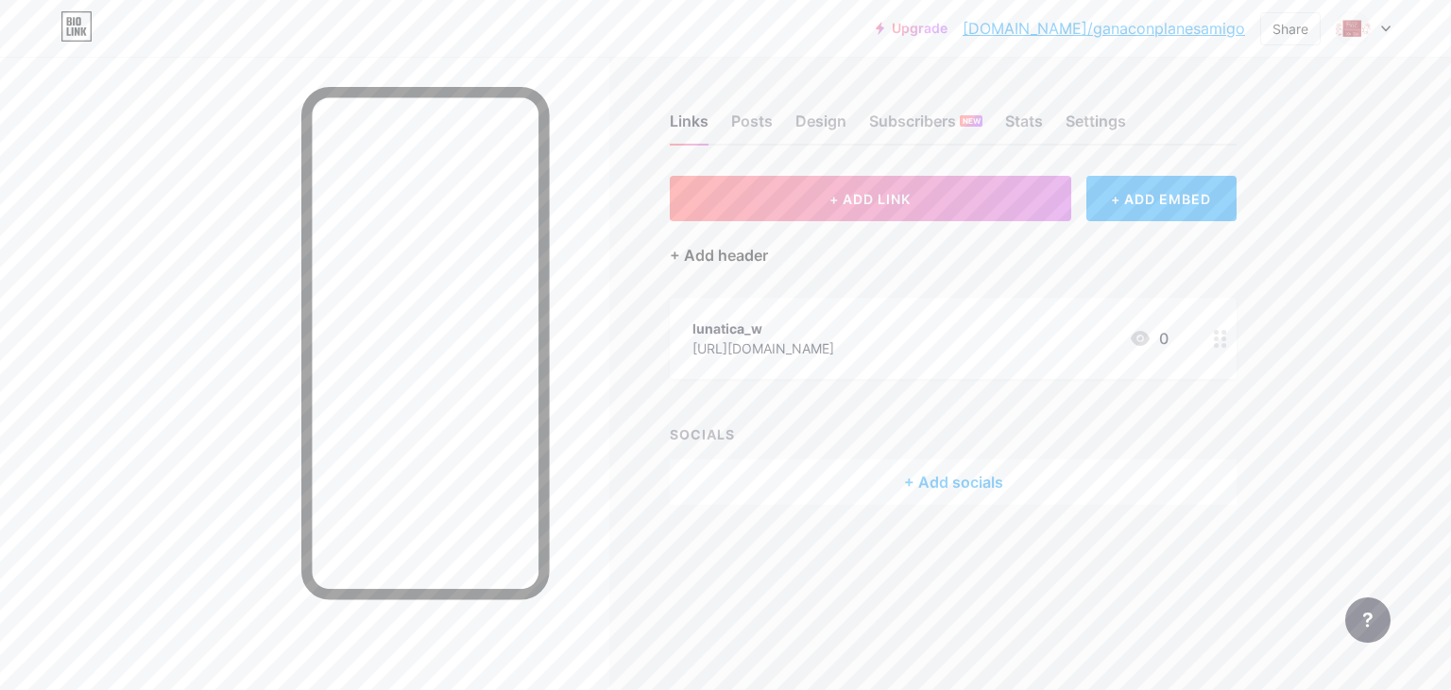
click at [745, 259] on div "+ Add header" at bounding box center [719, 255] width 98 height 23
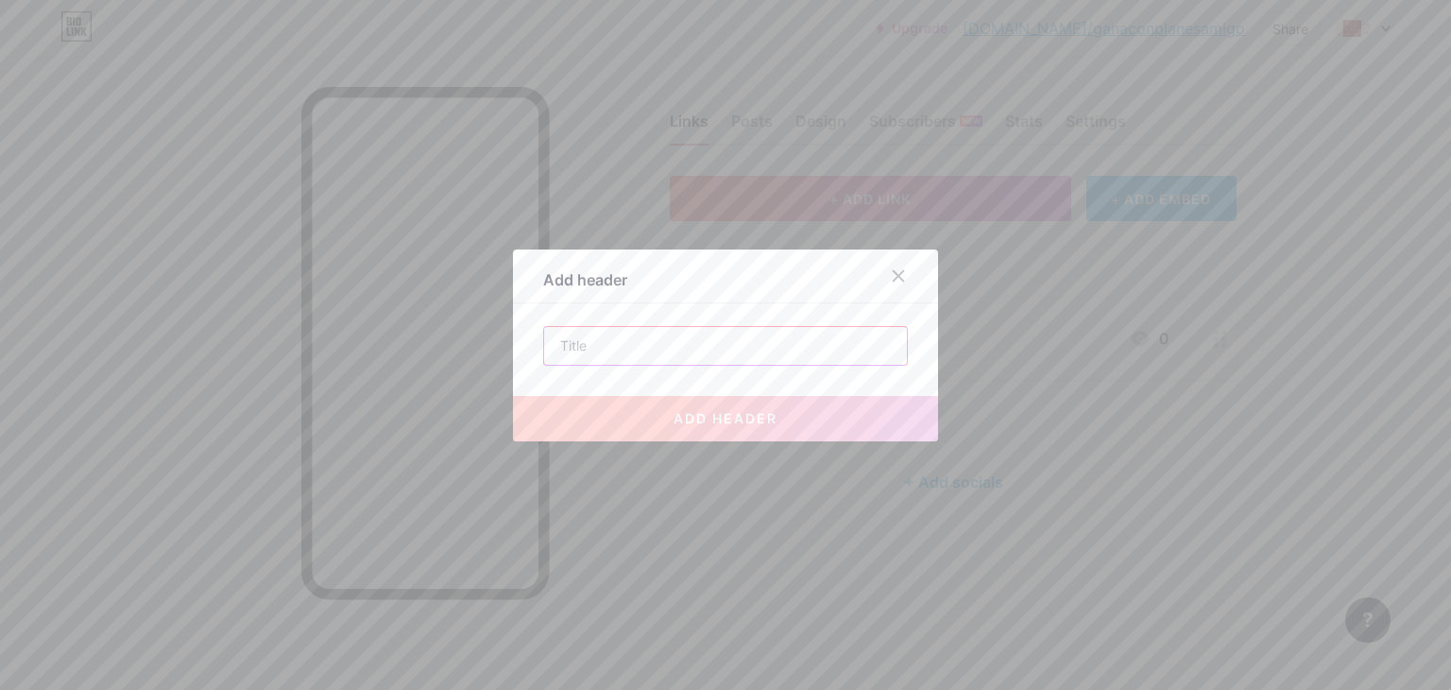
click at [671, 336] on input "text" at bounding box center [725, 346] width 363 height 38
click at [894, 274] on icon at bounding box center [898, 275] width 15 height 15
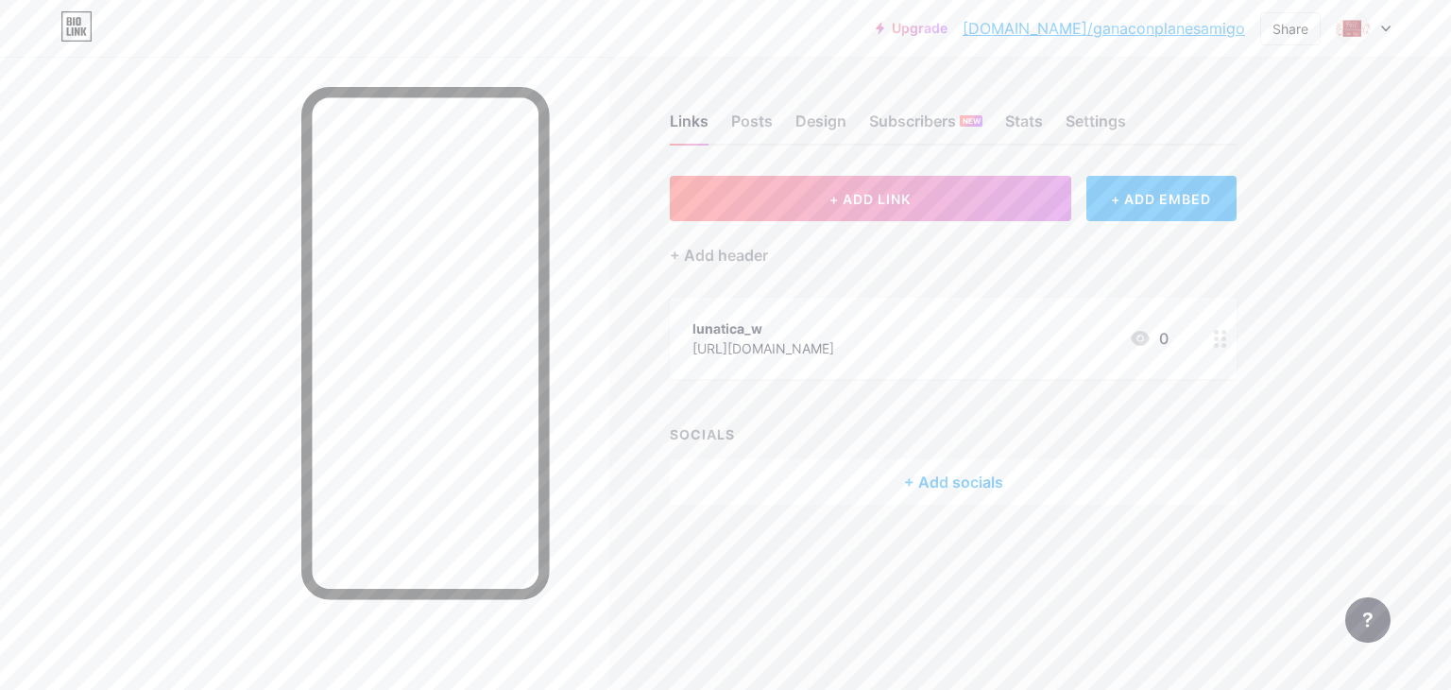
click at [1216, 336] on circle at bounding box center [1216, 338] width 5 height 5
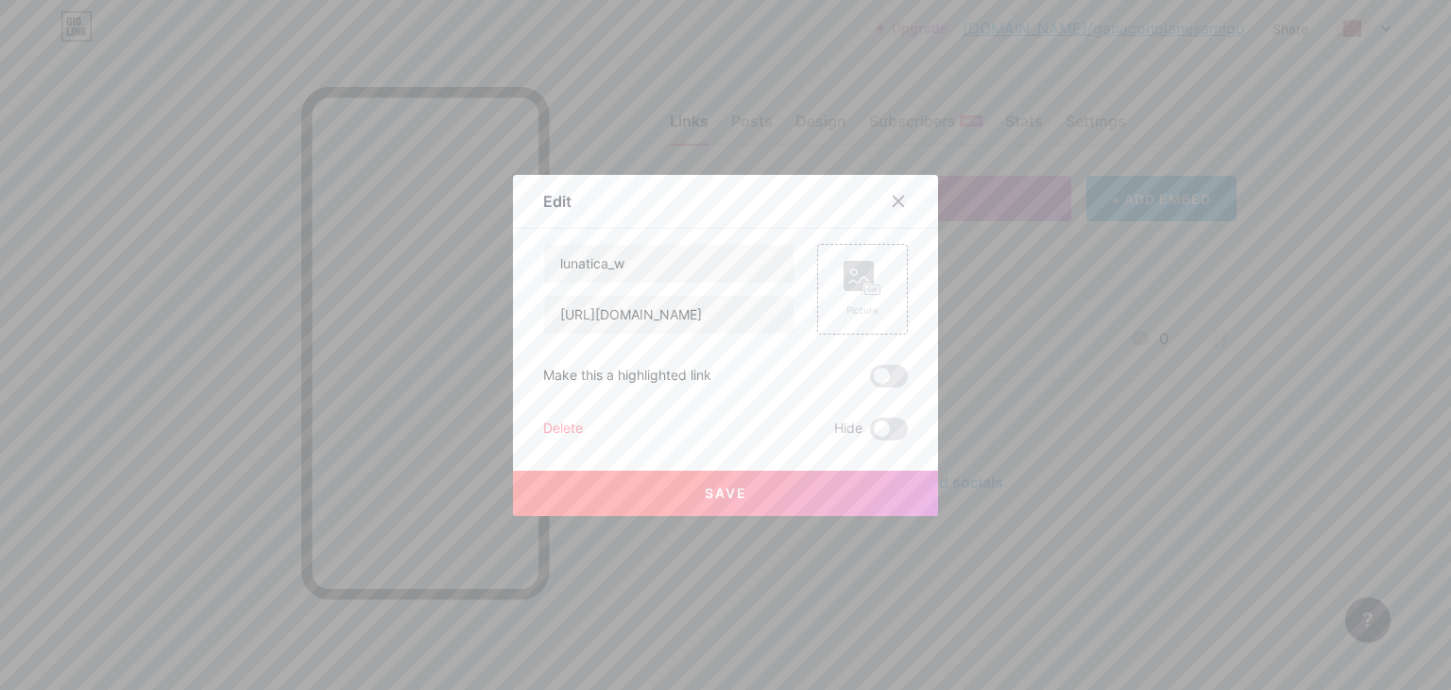
click at [1225, 341] on div at bounding box center [725, 345] width 1451 height 690
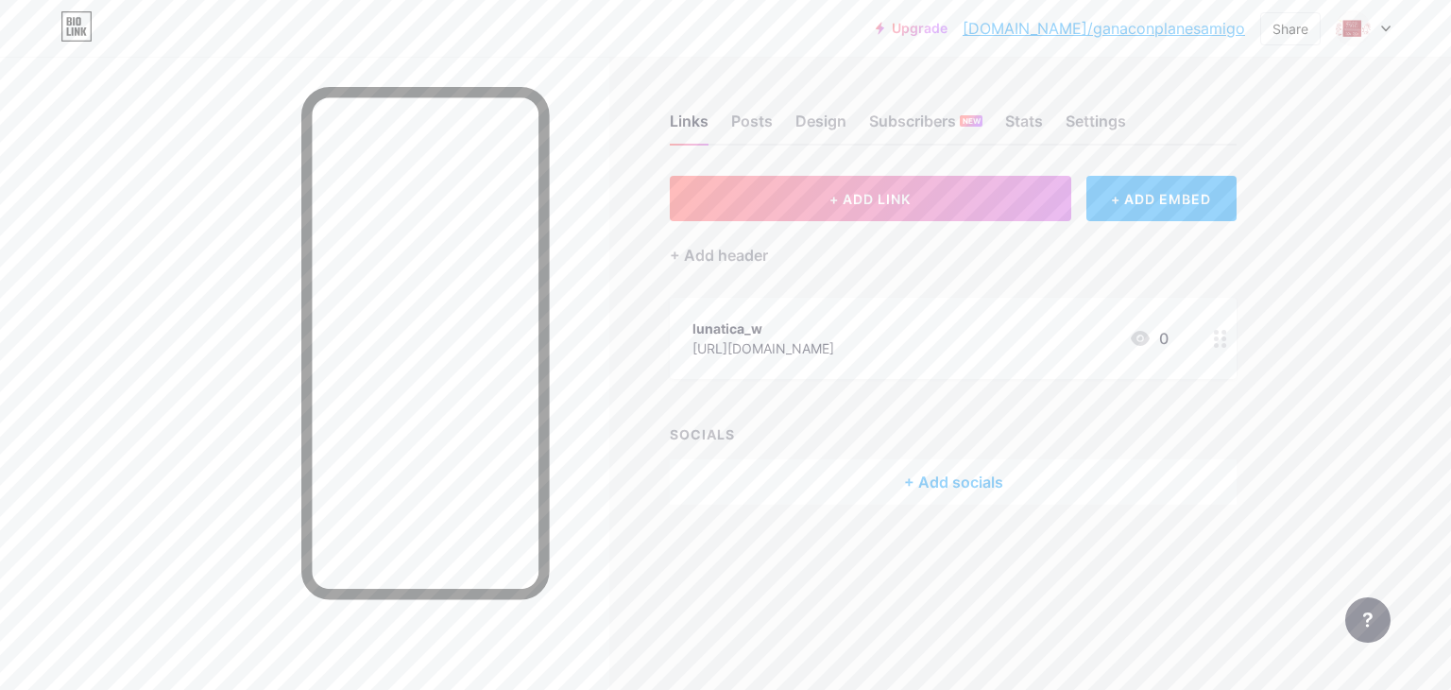
click at [1211, 340] on div at bounding box center [1221, 338] width 32 height 81
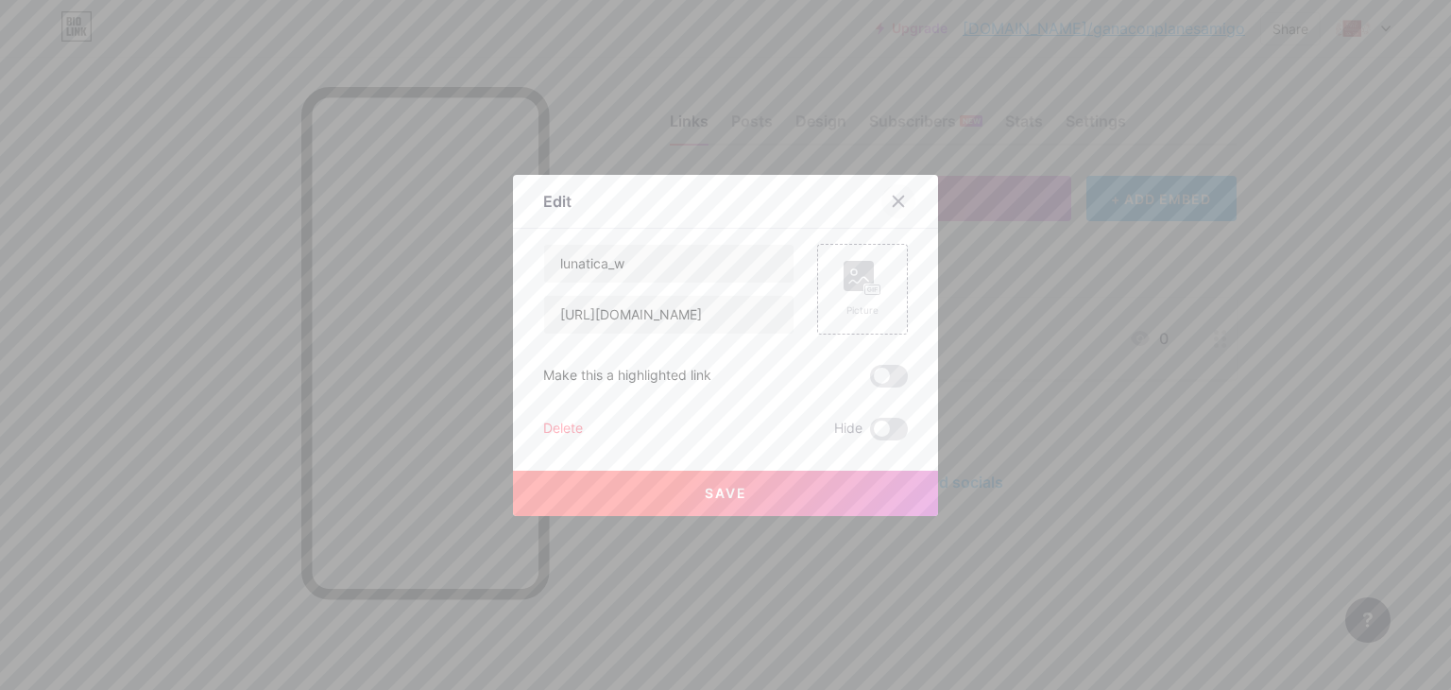
click at [900, 201] on div at bounding box center [899, 201] width 34 height 34
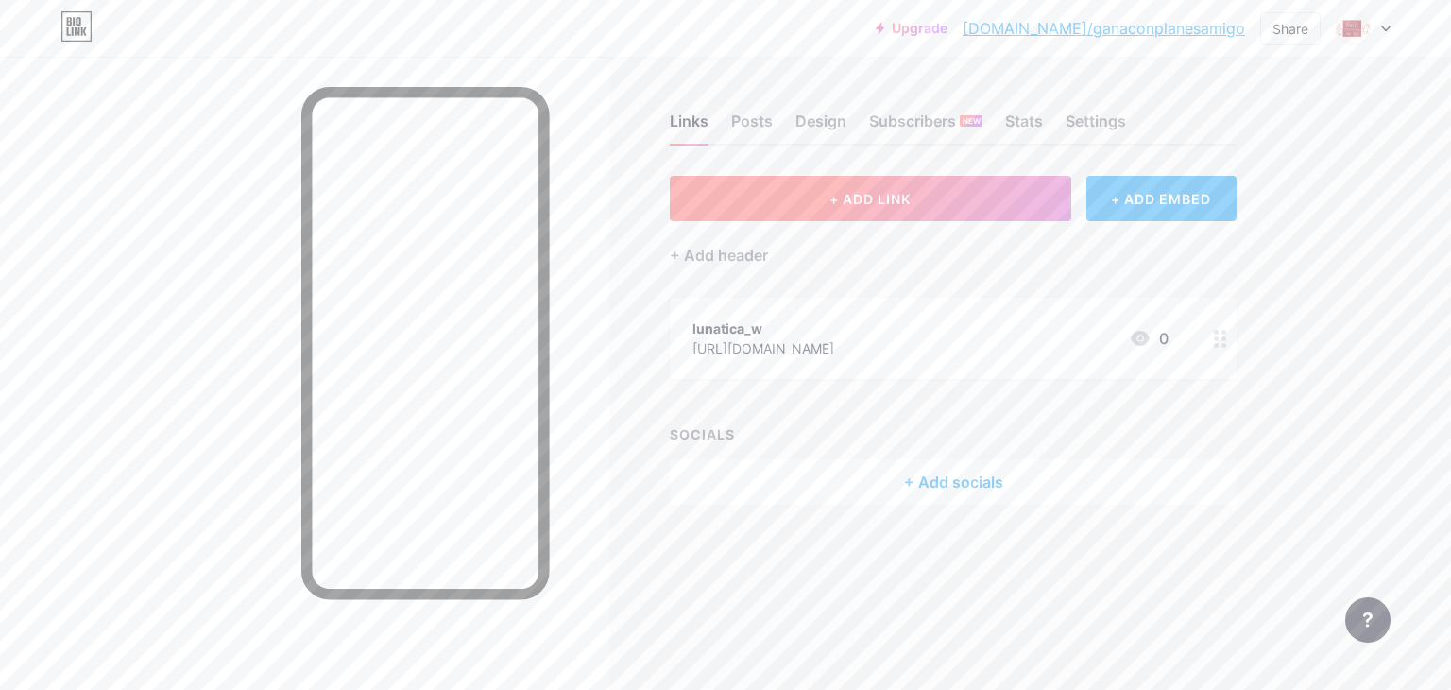
click at [863, 202] on span "+ ADD LINK" at bounding box center [870, 199] width 81 height 16
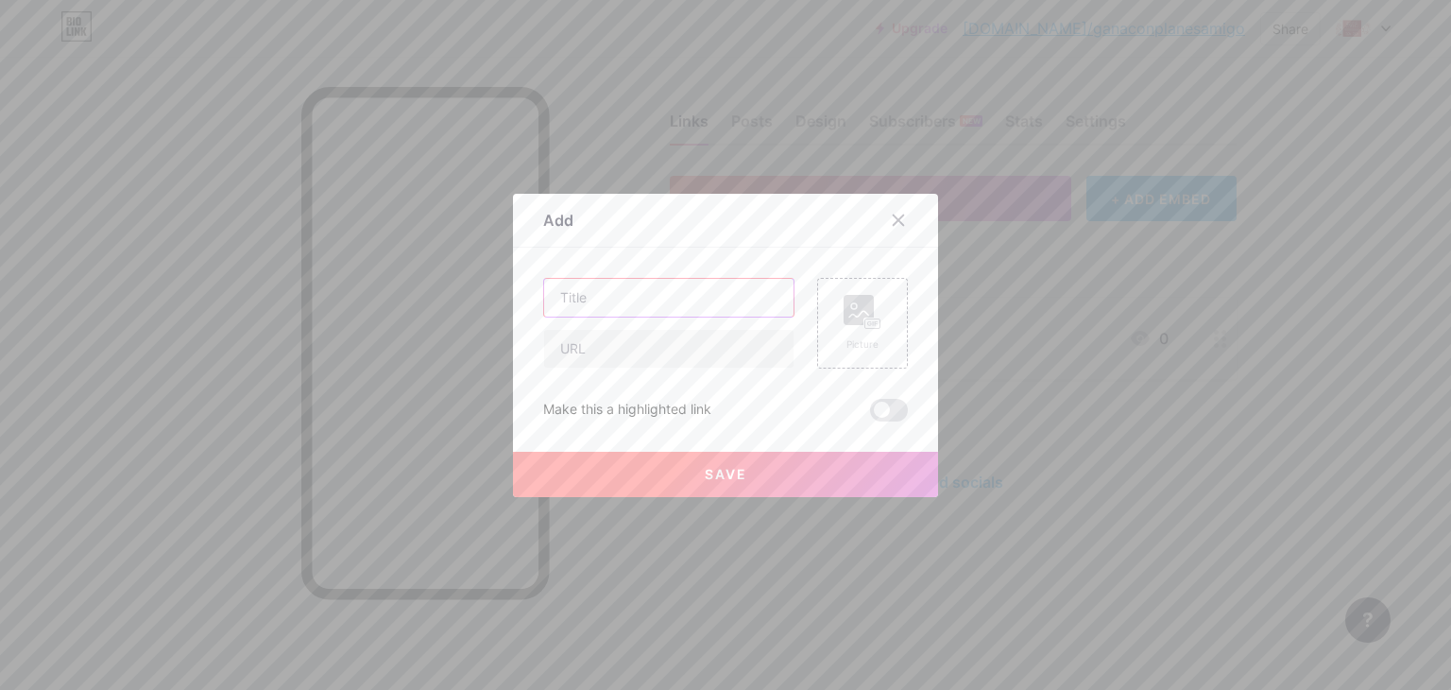
click at [641, 281] on input "text" at bounding box center [668, 298] width 249 height 38
paste input "5€ gratis en LetyShops con primera compra de 30€"
type input "5€ gratis en LetyShops con primera compra de 30€"
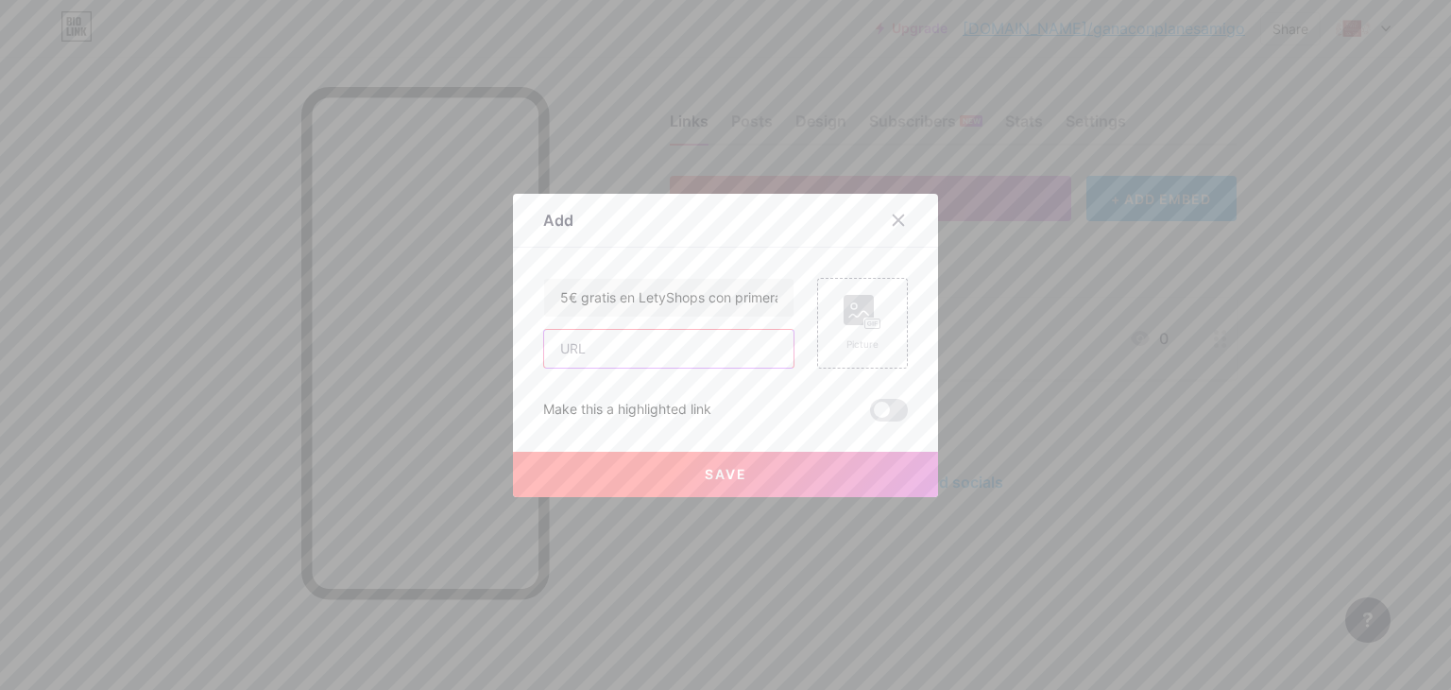
click at [659, 354] on input "text" at bounding box center [668, 349] width 249 height 38
paste input "[URL][DOMAIN_NAME]"
type input "[URL][DOMAIN_NAME]"
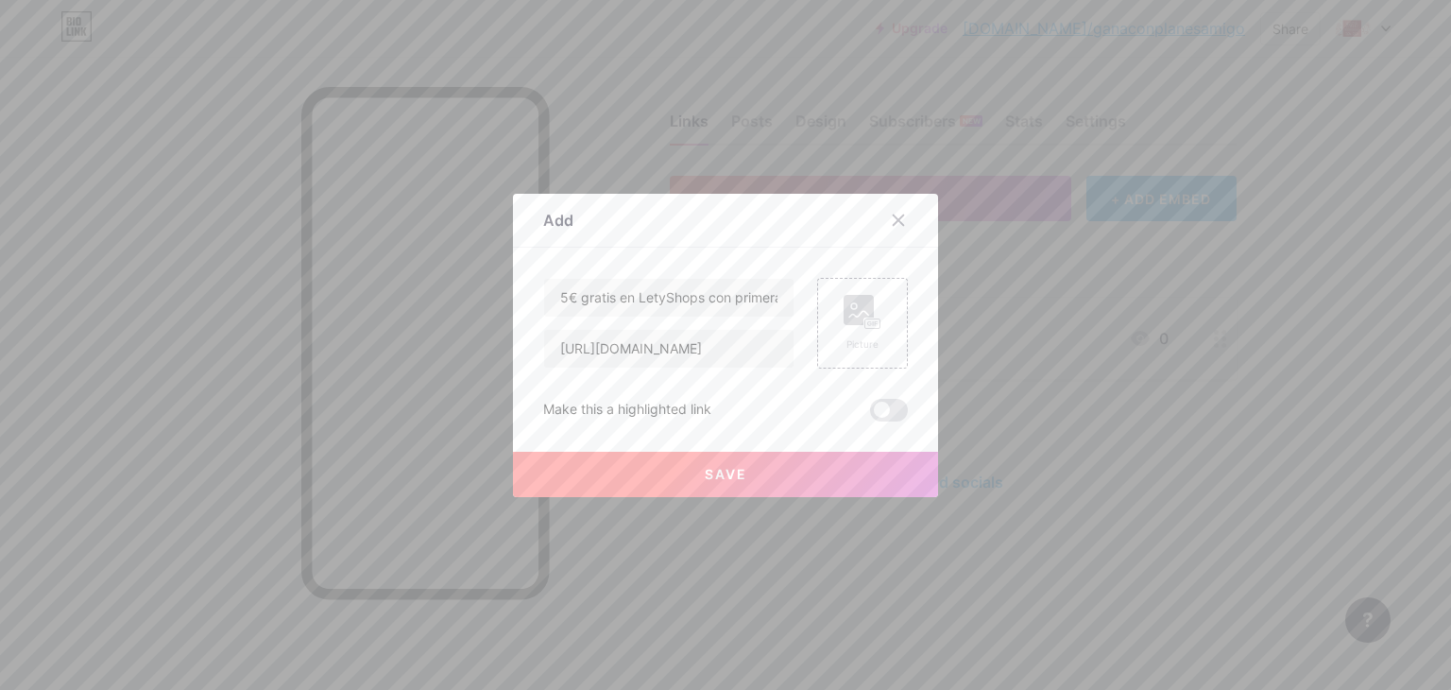
click at [746, 472] on button "Save" at bounding box center [725, 474] width 425 height 45
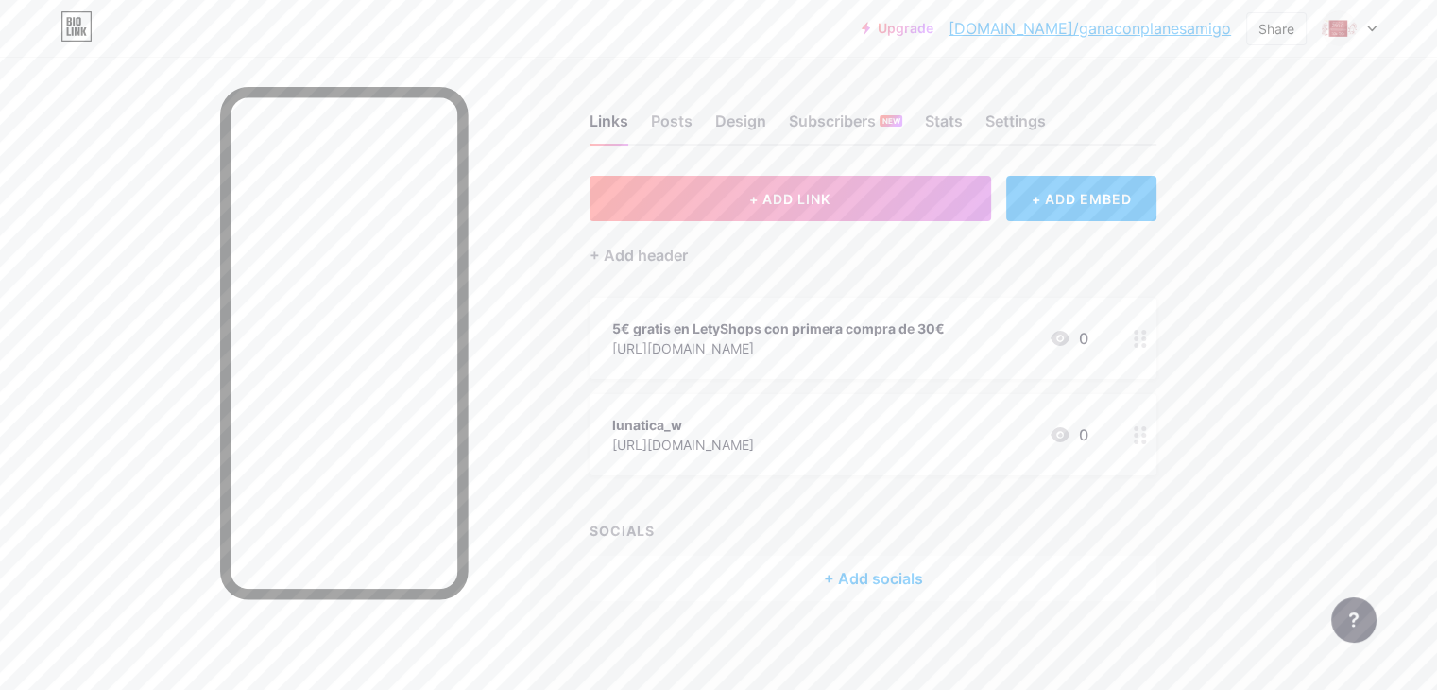
click at [1147, 337] on icon at bounding box center [1140, 339] width 13 height 18
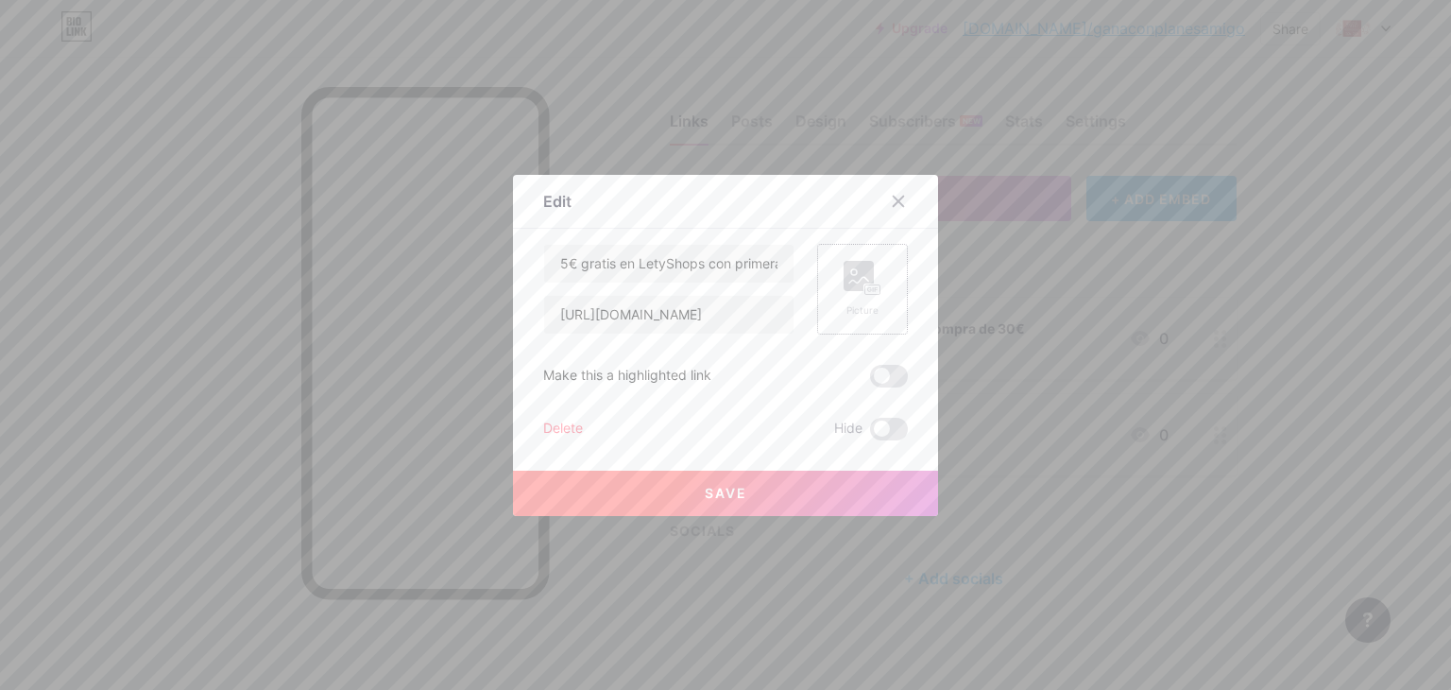
click at [861, 296] on div "Picture" at bounding box center [863, 289] width 38 height 57
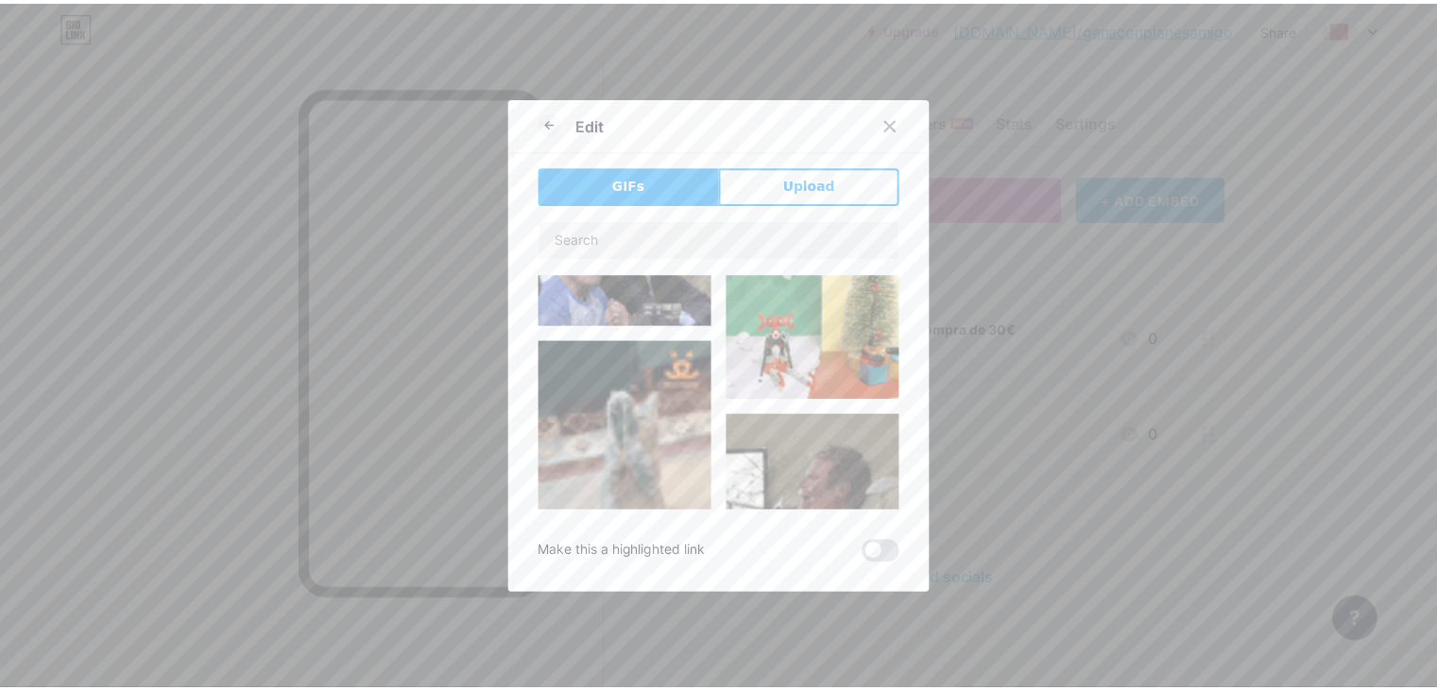
scroll to position [94, 0]
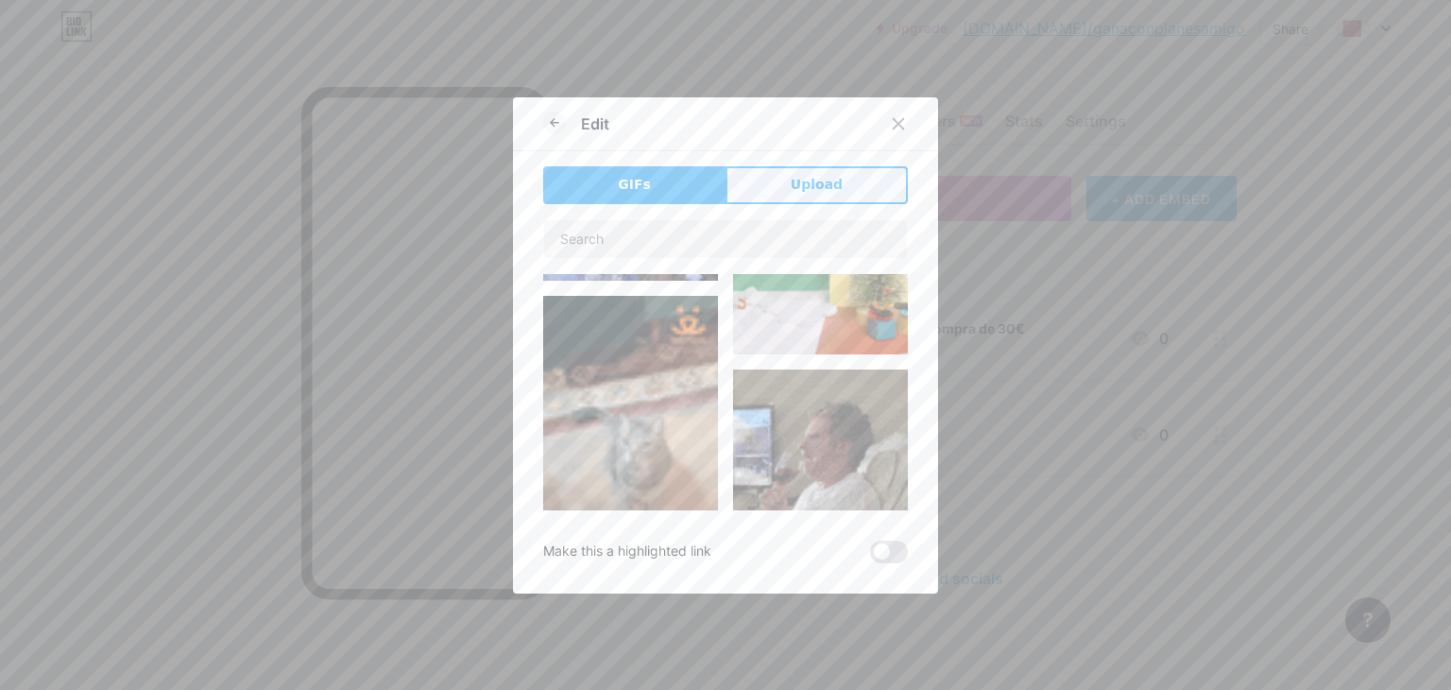
click at [826, 177] on span "Upload" at bounding box center [817, 185] width 52 height 20
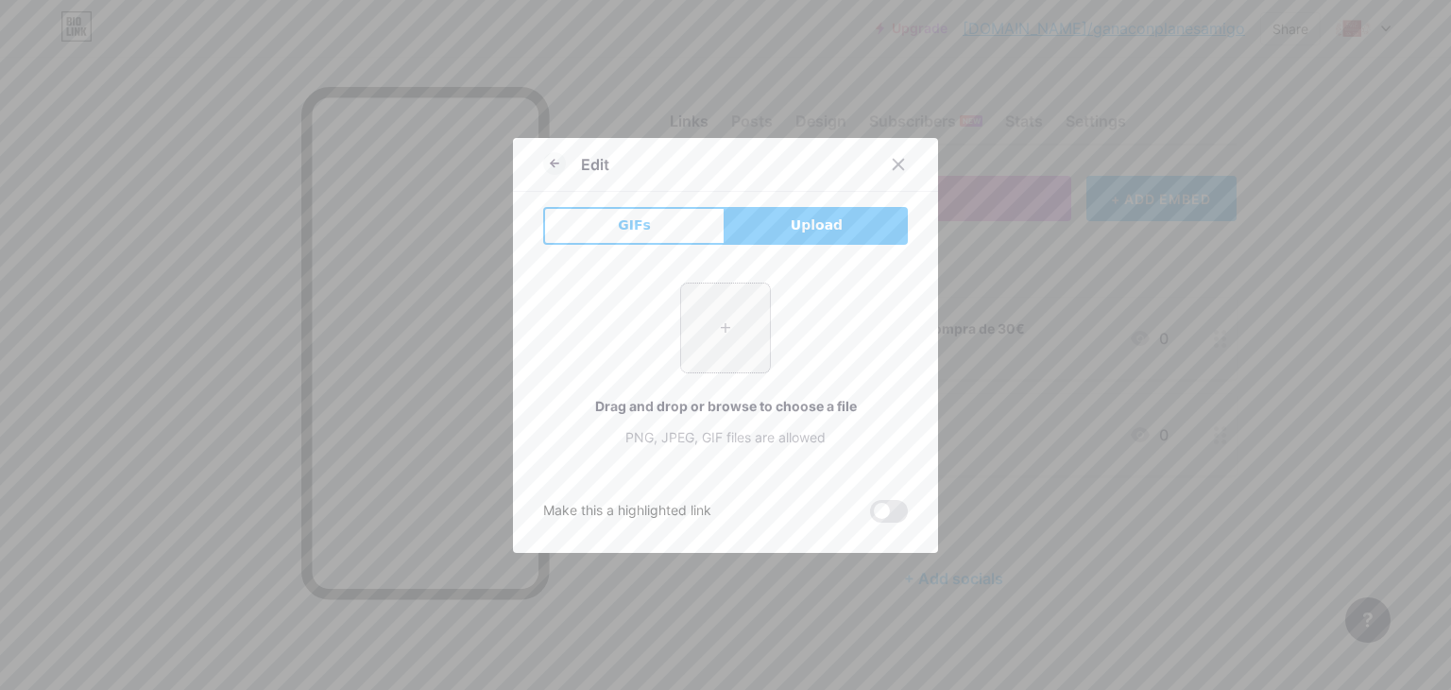
click at [735, 334] on input "file" at bounding box center [725, 327] width 89 height 89
click at [894, 160] on icon at bounding box center [899, 164] width 10 height 10
